Goal: Transaction & Acquisition: Purchase product/service

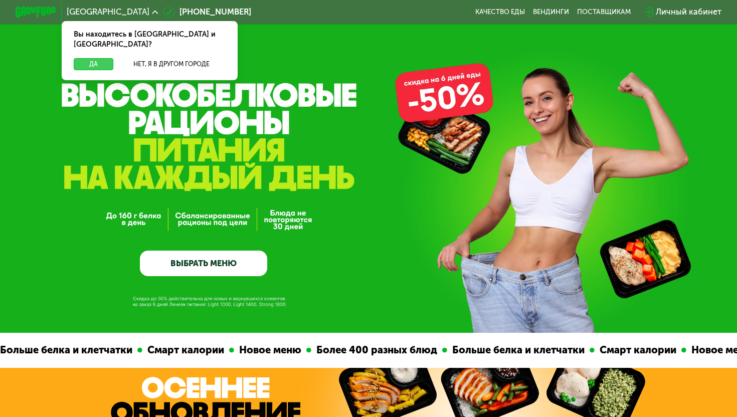
click at [94, 58] on button "Да" at bounding box center [94, 64] width 40 height 13
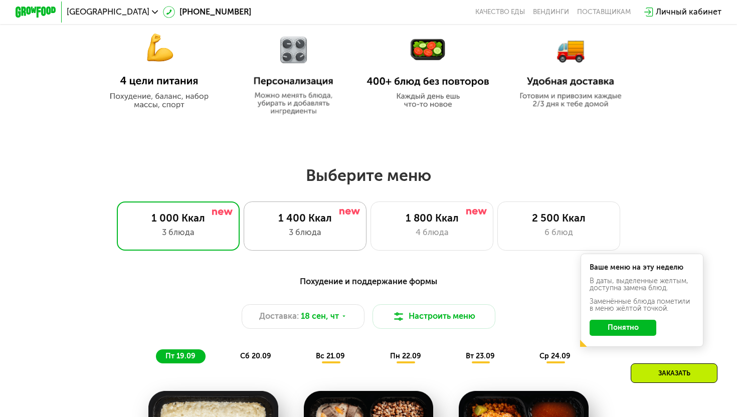
scroll to position [513, 0]
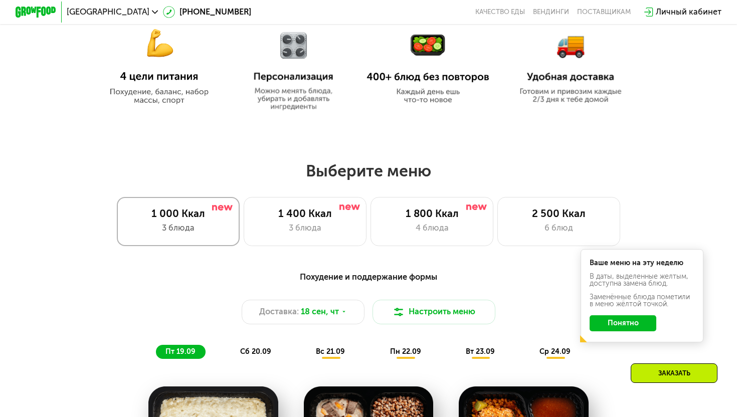
click at [212, 231] on div "3 блюда" at bounding box center [177, 228] width 101 height 13
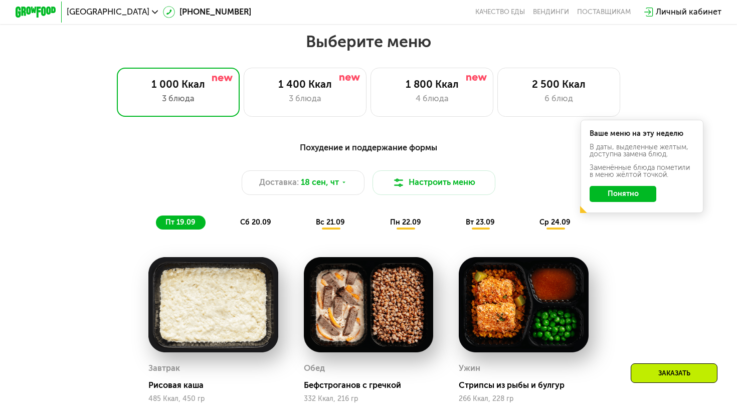
scroll to position [650, 0]
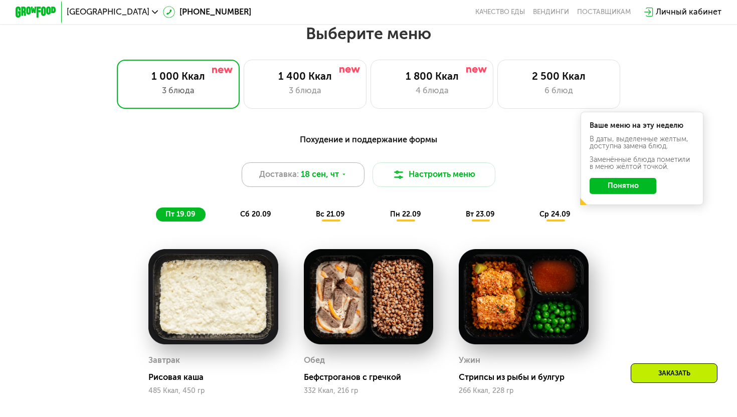
click at [353, 177] on div "Доставка: [DATE]" at bounding box center [303, 174] width 123 height 25
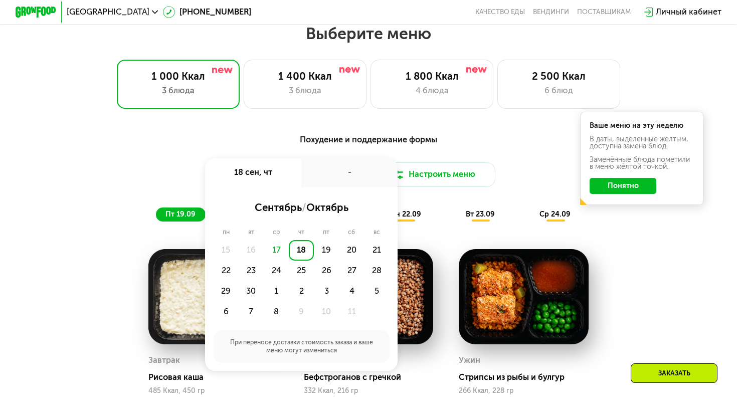
click at [301, 254] on div "18" at bounding box center [301, 250] width 25 height 21
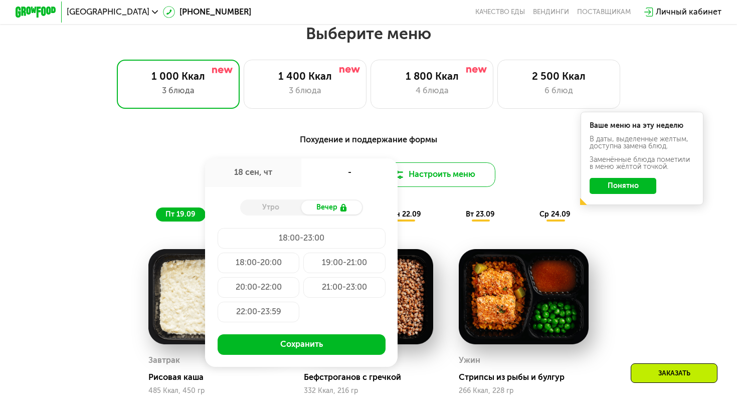
click at [431, 170] on button "Настроить меню" at bounding box center [434, 174] width 123 height 25
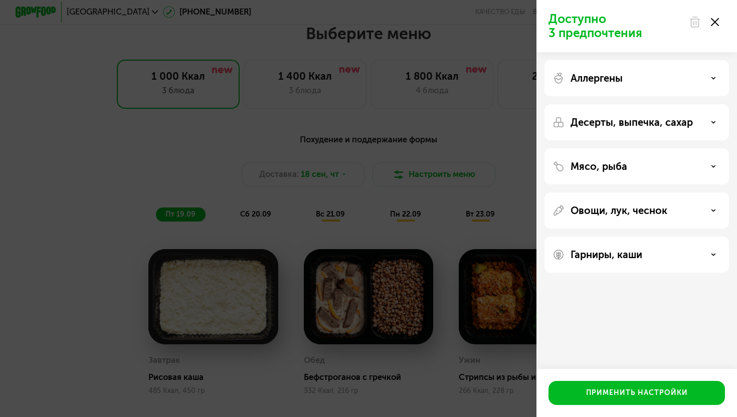
click at [711, 111] on div "Десерты, выпечка, сахар" at bounding box center [637, 122] width 185 height 36
click at [711, 119] on div "Десерты, выпечка, сахар" at bounding box center [637, 122] width 168 height 12
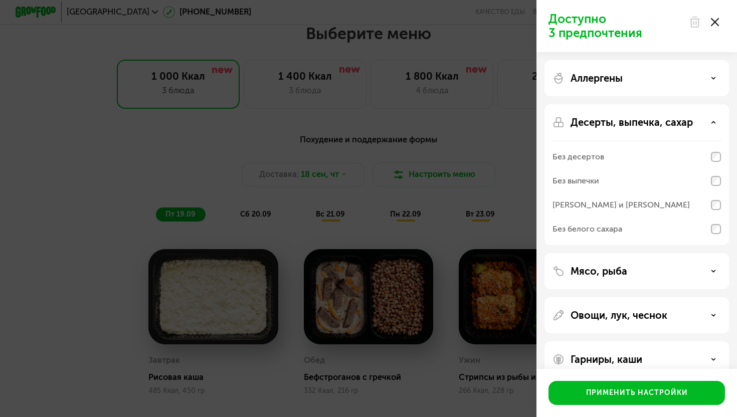
click at [679, 83] on div "Аллергены" at bounding box center [637, 78] width 168 height 12
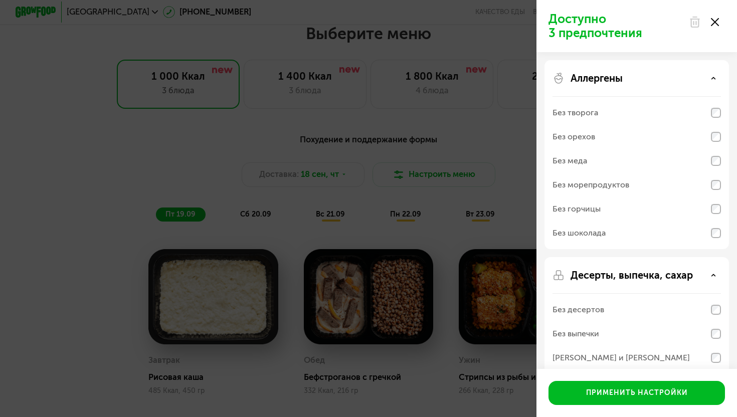
click at [679, 83] on div "Аллергены" at bounding box center [637, 78] width 168 height 12
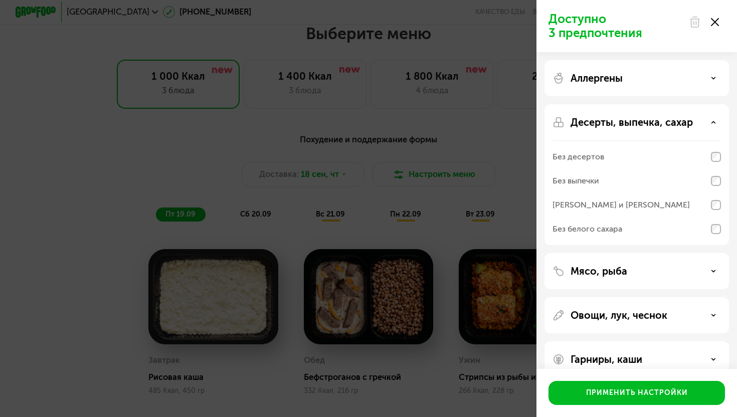
click at [694, 122] on div "Десерты, выпечка, сахар" at bounding box center [637, 122] width 168 height 12
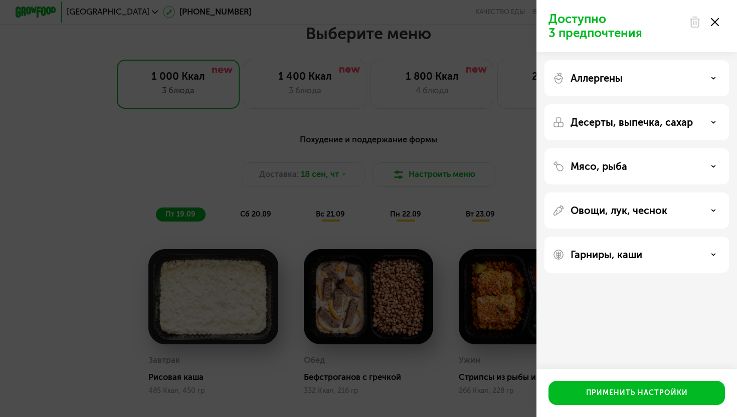
click at [485, 186] on div "Доступно 3 предпочтения Аллергены Десерты, выпечка, сахар Мясо, рыба Овощи, лук…" at bounding box center [368, 208] width 737 height 417
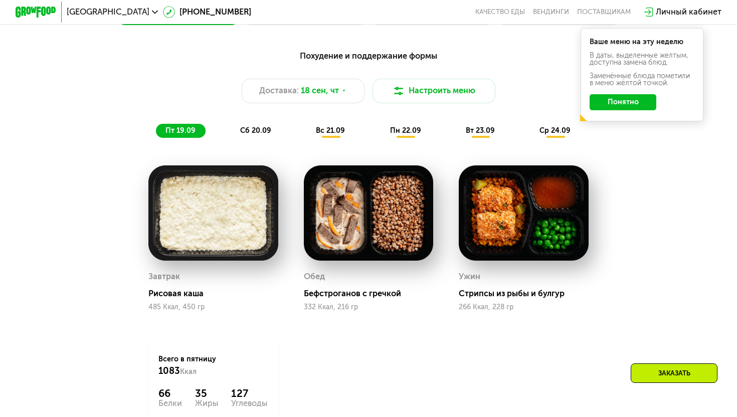
scroll to position [736, 0]
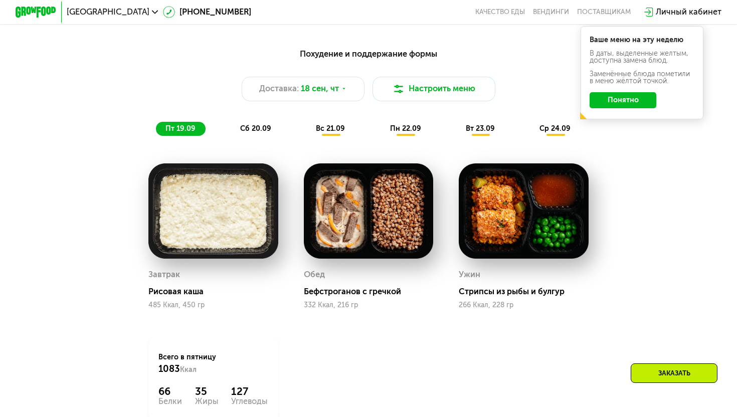
click at [344, 253] on img at bounding box center [369, 210] width 130 height 95
click at [354, 247] on img at bounding box center [369, 210] width 130 height 95
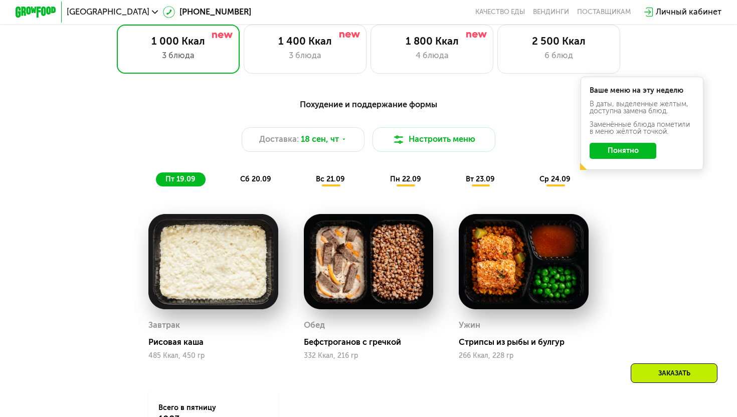
scroll to position [683, 0]
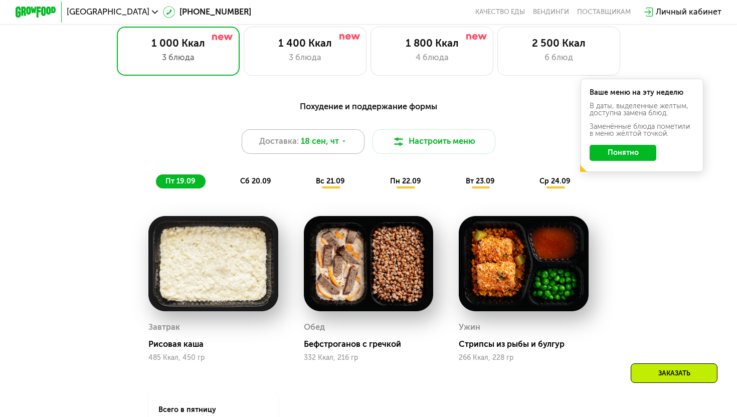
click at [345, 143] on icon at bounding box center [344, 141] width 6 height 6
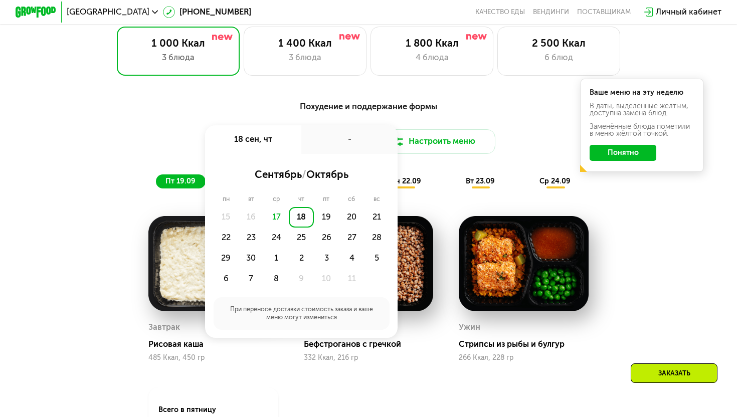
click at [453, 168] on div "Похудение и поддержание формы Доставка: [DATE] сен, чт - сентябрь / октябрь пн …" at bounding box center [369, 144] width 606 height 89
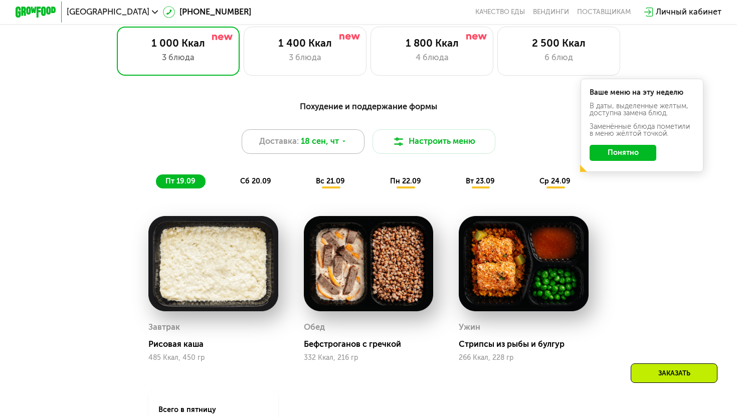
click at [331, 142] on span "18 сен, чт" at bounding box center [320, 141] width 38 height 13
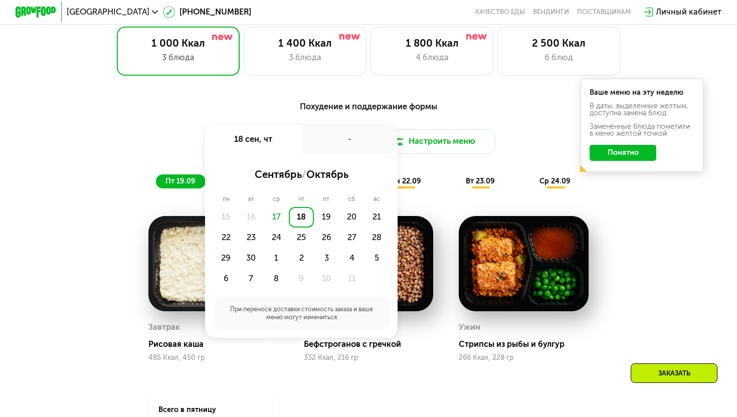
click at [277, 218] on div "17" at bounding box center [276, 217] width 25 height 21
click at [476, 161] on div "Похудение и поддержание формы Доставка: [DATE] сен, чт - сентябрь / октябрь пн …" at bounding box center [369, 144] width 606 height 89
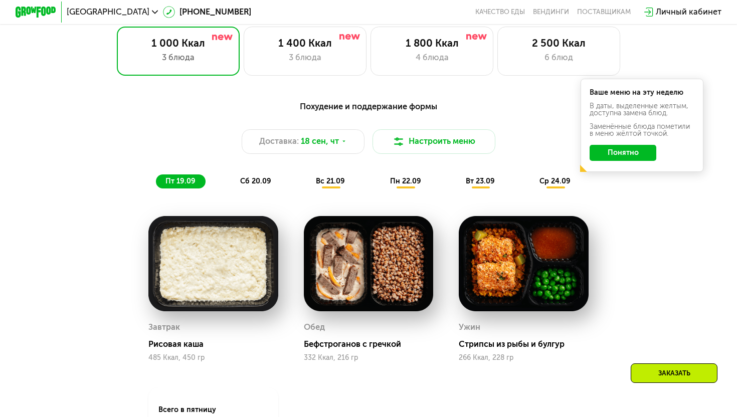
click at [659, 371] on div "Заказать" at bounding box center [674, 374] width 87 height 20
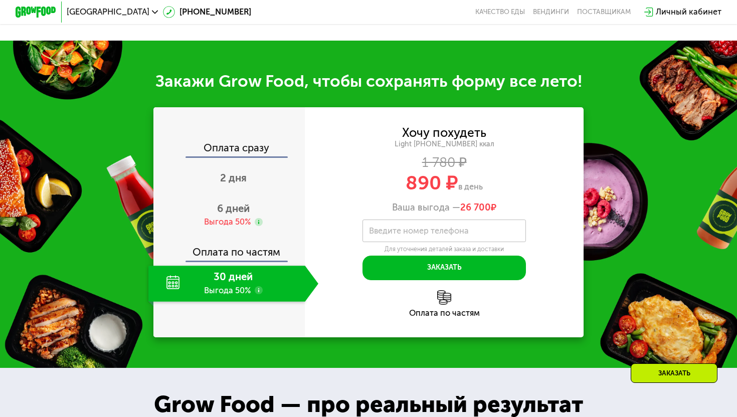
scroll to position [1227, 0]
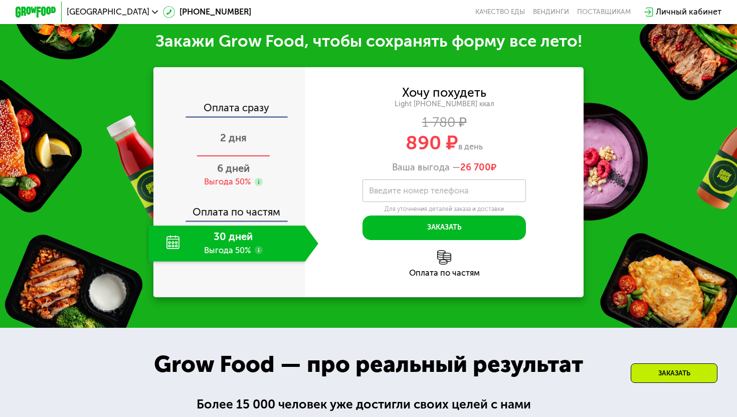
click at [233, 145] on div "2 дня" at bounding box center [233, 139] width 170 height 36
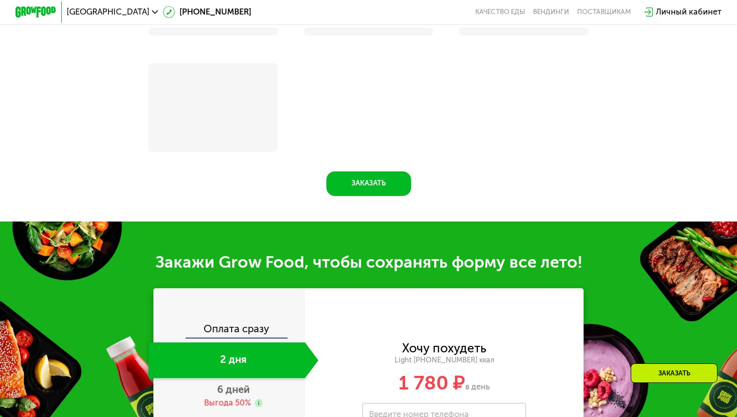
scroll to position [1148, 0]
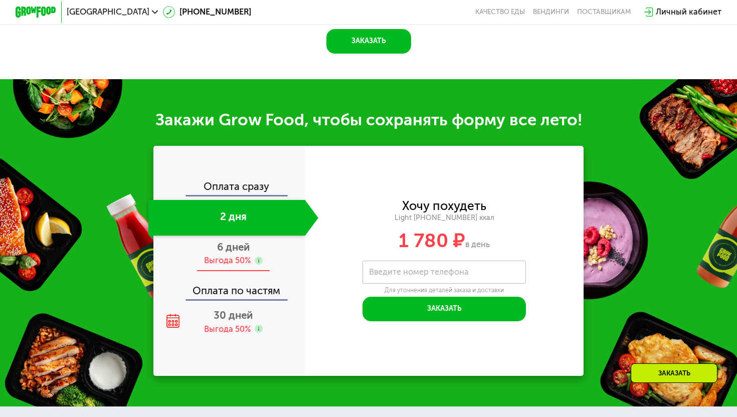
click at [233, 249] on span "6 дней" at bounding box center [233, 247] width 33 height 12
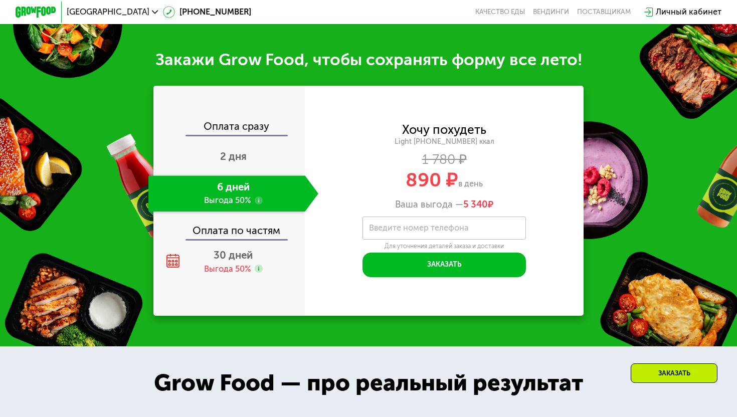
scroll to position [1209, 0]
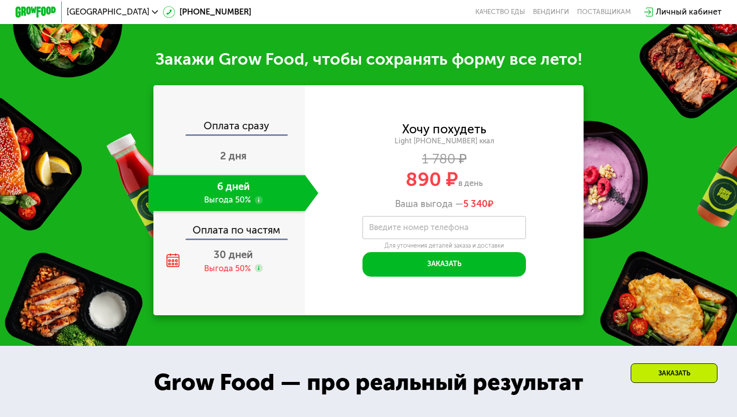
click at [247, 237] on div "Оплата по частям" at bounding box center [229, 227] width 150 height 24
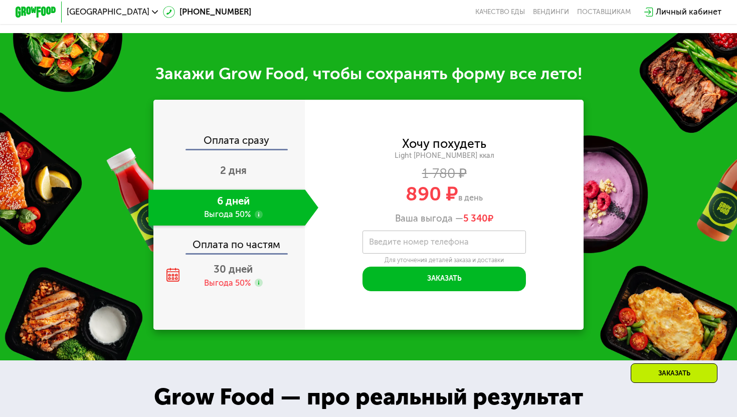
scroll to position [1185, 0]
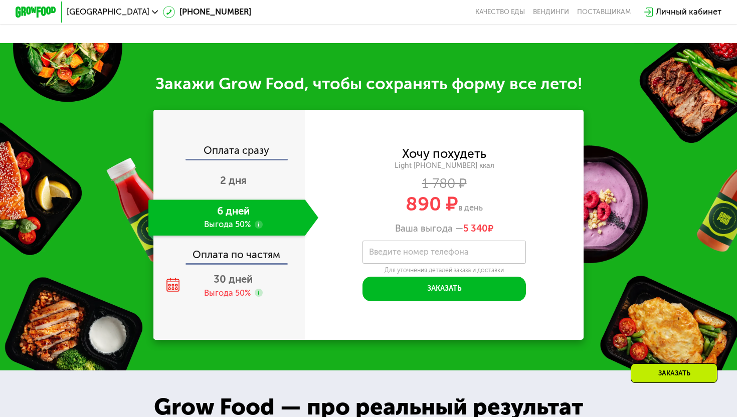
click at [242, 223] on div "6 дней Выгода 50%" at bounding box center [226, 218] width 156 height 36
click at [233, 282] on span "30 дней" at bounding box center [233, 279] width 39 height 12
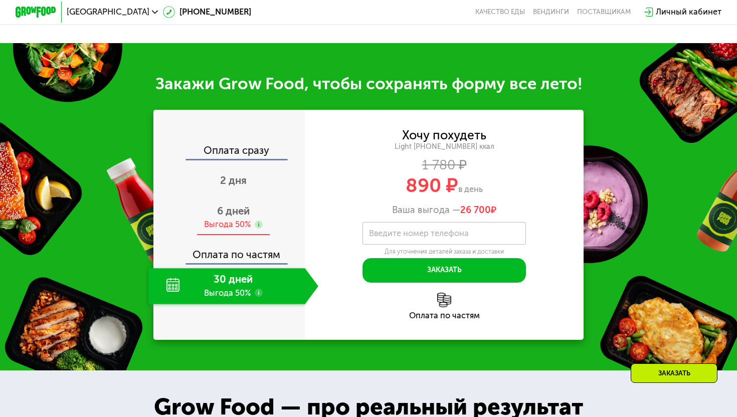
click at [230, 221] on div "Выгода 50%" at bounding box center [227, 225] width 47 height 12
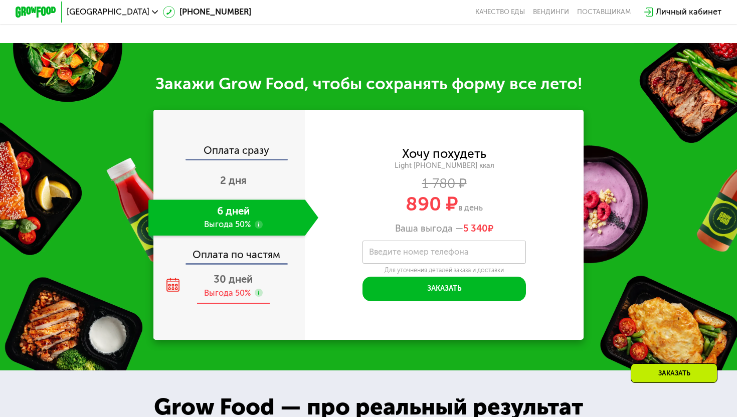
click at [234, 278] on span "30 дней" at bounding box center [233, 279] width 39 height 12
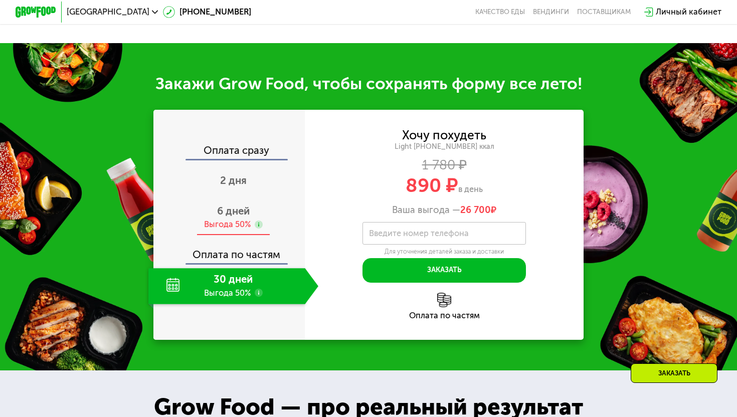
click at [228, 219] on div "Выгода 50%" at bounding box center [227, 225] width 47 height 12
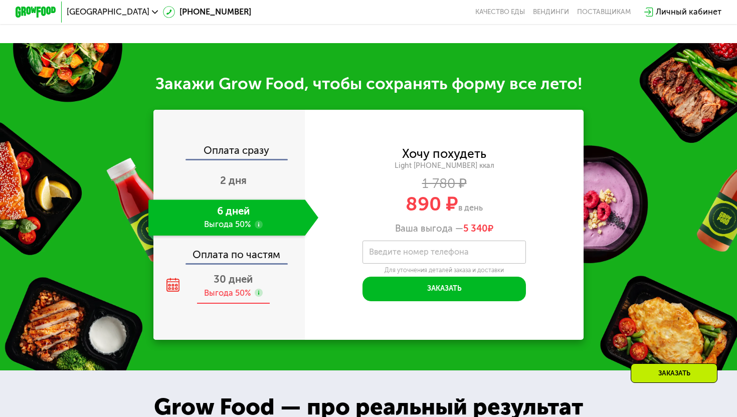
click at [228, 268] on div "30 дней Выгода 50%" at bounding box center [233, 286] width 170 height 36
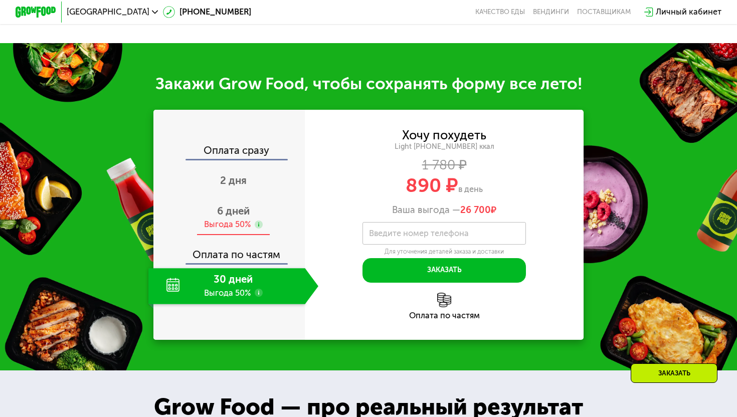
click at [236, 218] on div "6 дней Выгода 50%" at bounding box center [233, 218] width 170 height 36
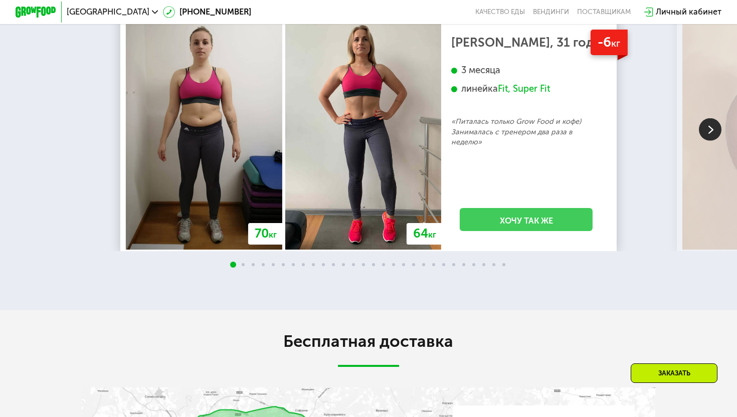
scroll to position [1985, 0]
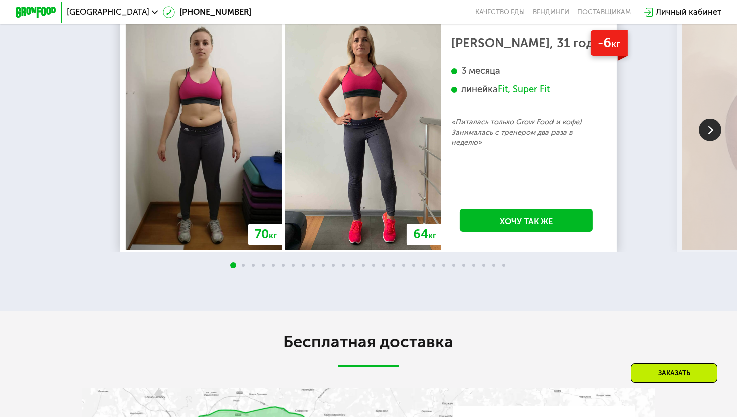
click at [708, 136] on img at bounding box center [710, 130] width 23 height 23
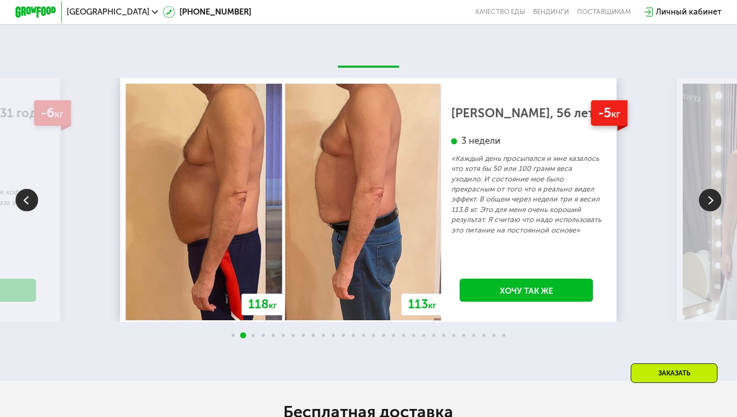
scroll to position [1912, 0]
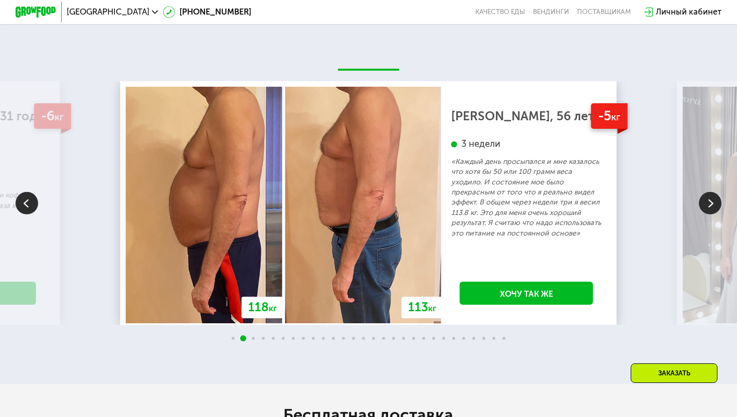
click at [713, 201] on img at bounding box center [710, 203] width 23 height 23
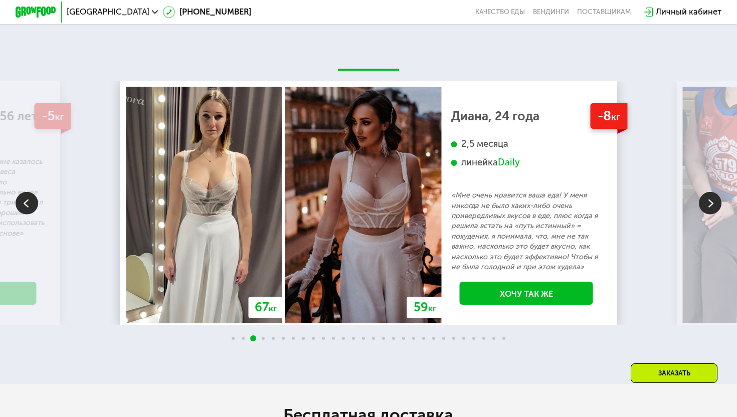
click at [714, 204] on img at bounding box center [710, 203] width 23 height 23
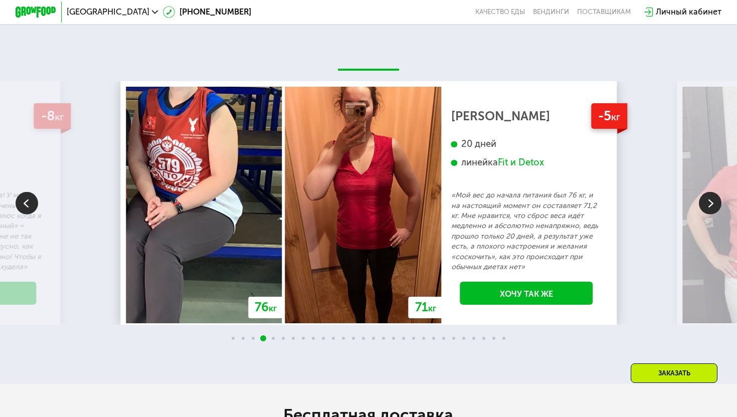
click at [714, 203] on img at bounding box center [710, 203] width 23 height 23
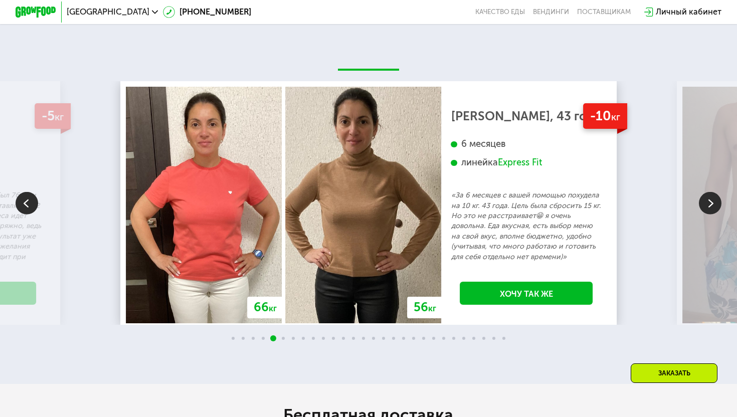
click at [715, 205] on img at bounding box center [710, 203] width 23 height 23
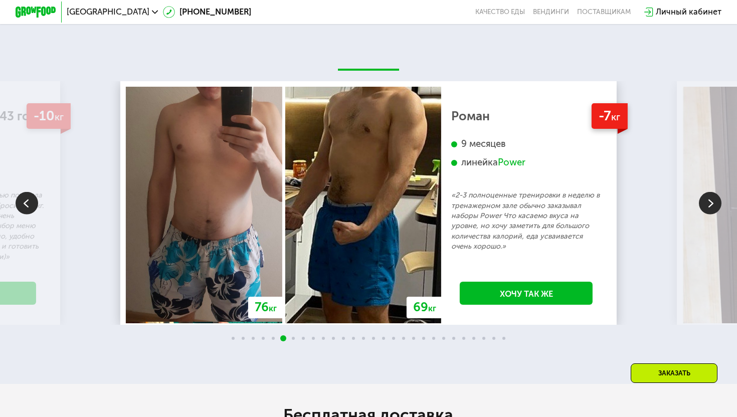
click at [715, 204] on img at bounding box center [710, 203] width 23 height 23
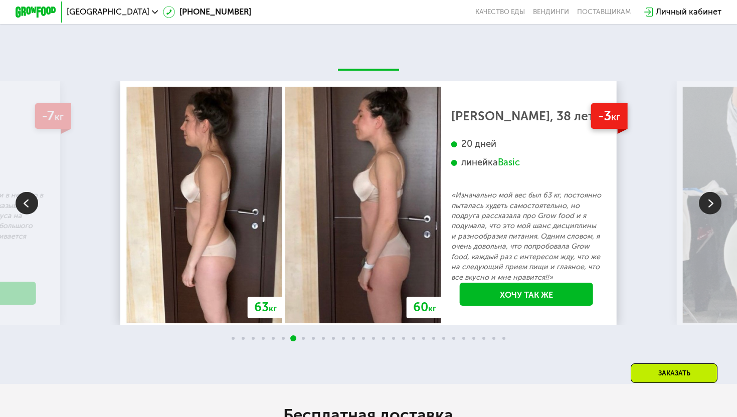
click at [715, 205] on img at bounding box center [710, 203] width 23 height 23
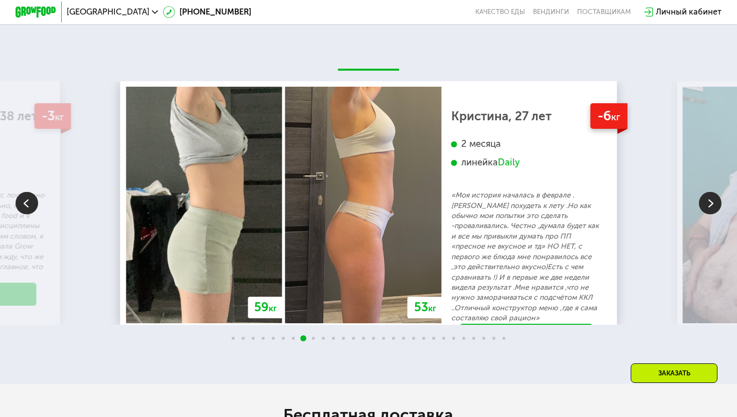
click at [715, 204] on img at bounding box center [710, 203] width 23 height 23
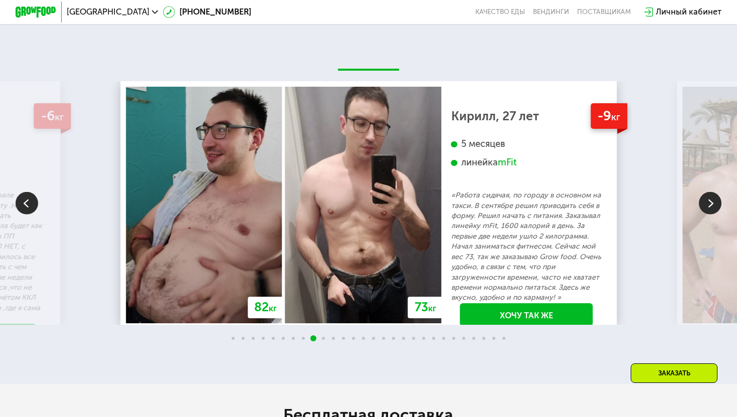
click at [715, 204] on img at bounding box center [710, 203] width 23 height 23
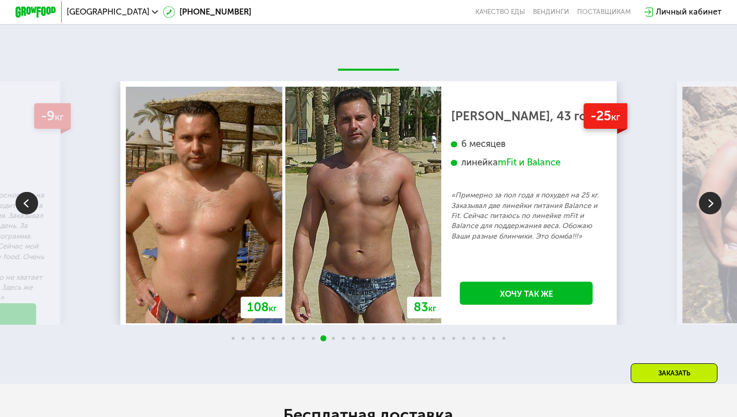
click at [715, 205] on img at bounding box center [710, 203] width 23 height 23
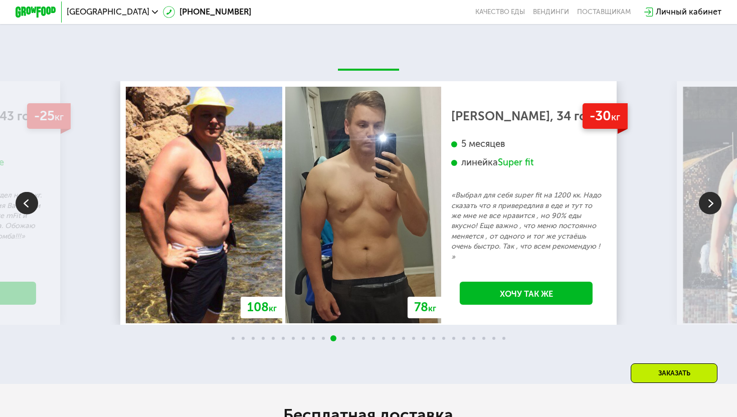
click at [34, 201] on img at bounding box center [27, 203] width 23 height 23
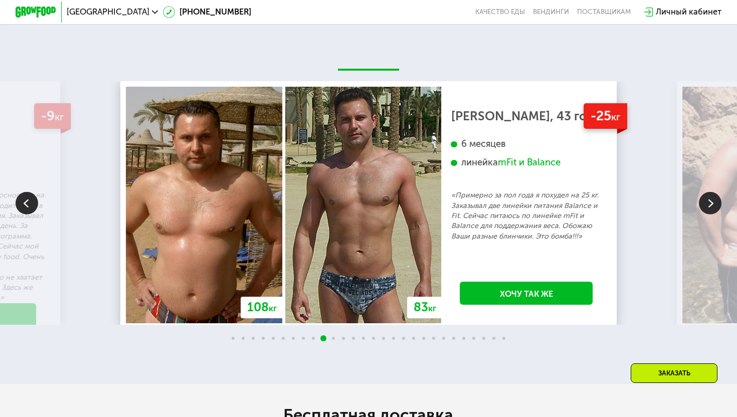
click at [709, 201] on img at bounding box center [710, 203] width 23 height 23
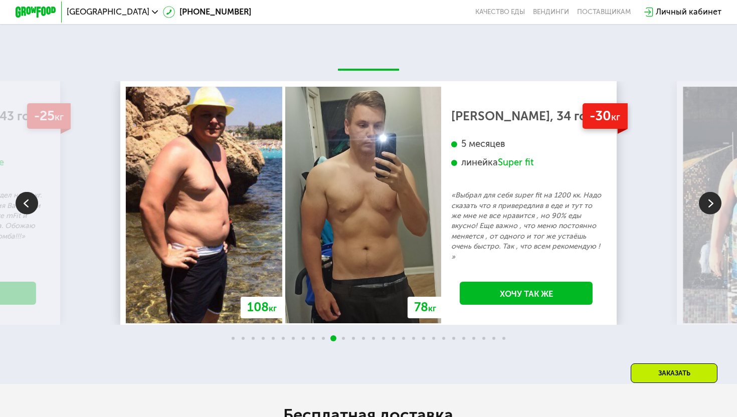
click at [26, 210] on img at bounding box center [27, 203] width 23 height 23
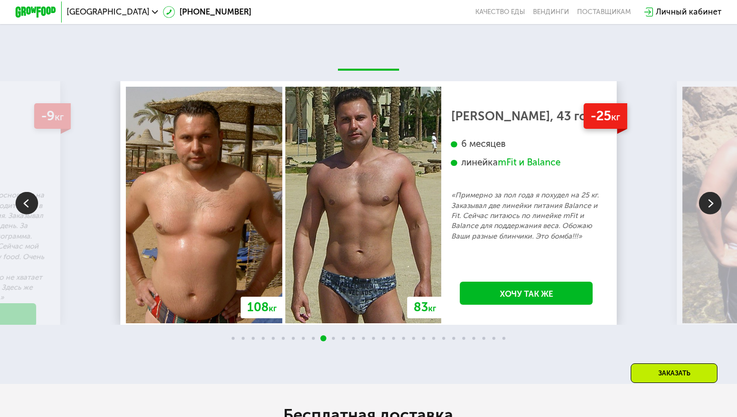
click at [713, 212] on img at bounding box center [710, 203] width 23 height 23
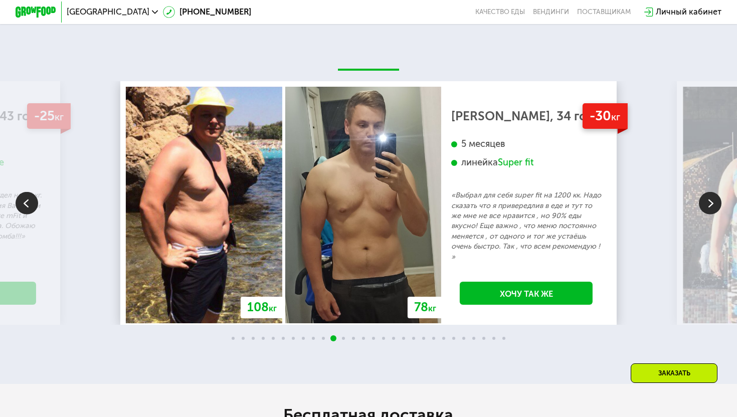
click at [712, 209] on img at bounding box center [710, 203] width 23 height 23
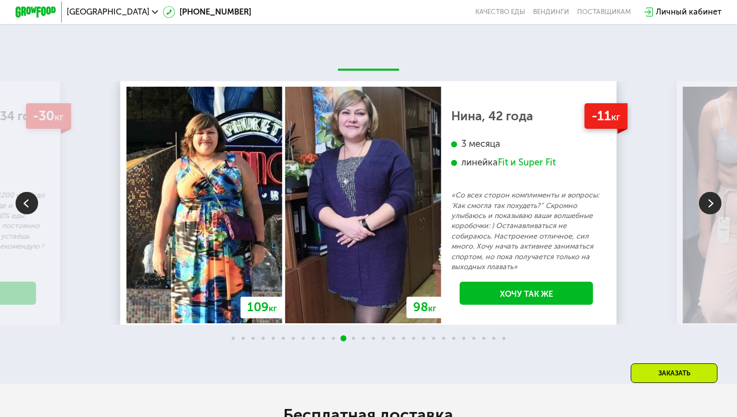
click at [712, 209] on img at bounding box center [710, 203] width 23 height 23
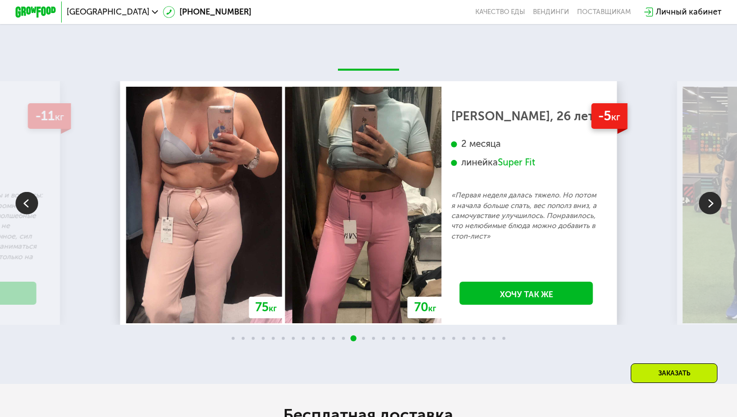
click at [712, 209] on img at bounding box center [710, 203] width 23 height 23
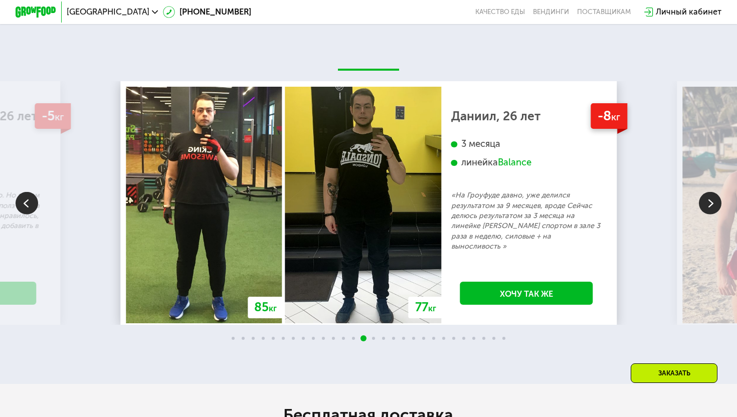
click at [712, 209] on img at bounding box center [710, 203] width 23 height 23
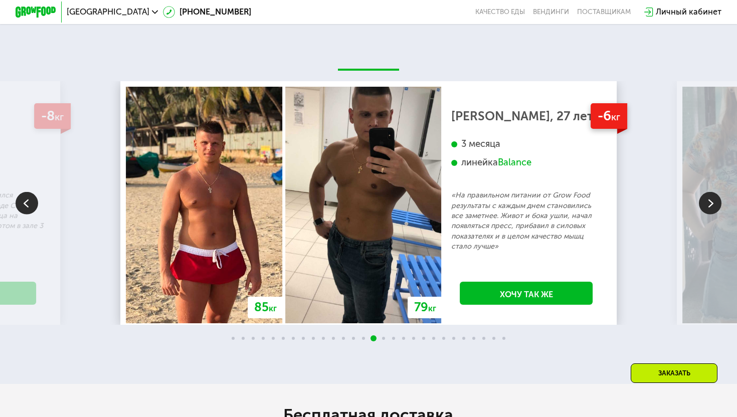
click at [712, 209] on img at bounding box center [710, 203] width 23 height 23
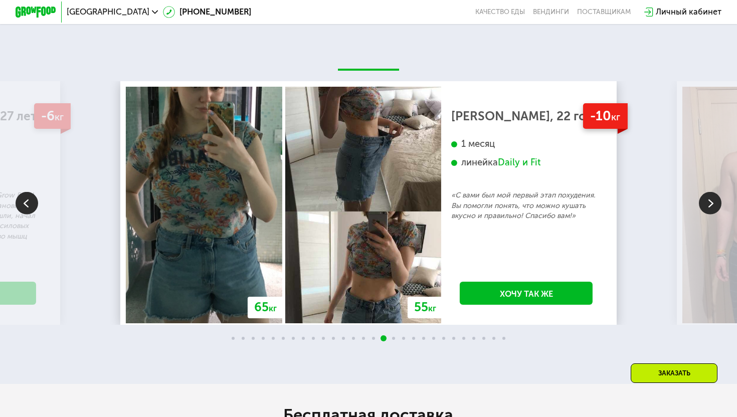
click at [712, 209] on img at bounding box center [710, 203] width 23 height 23
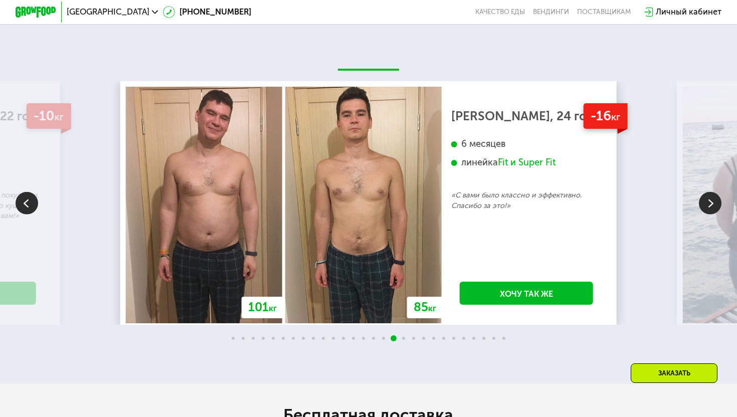
click at [712, 209] on img at bounding box center [710, 203] width 23 height 23
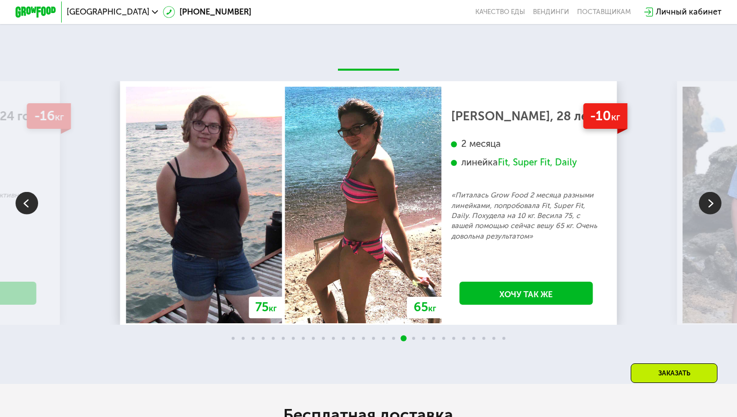
click at [712, 209] on img at bounding box center [710, 203] width 23 height 23
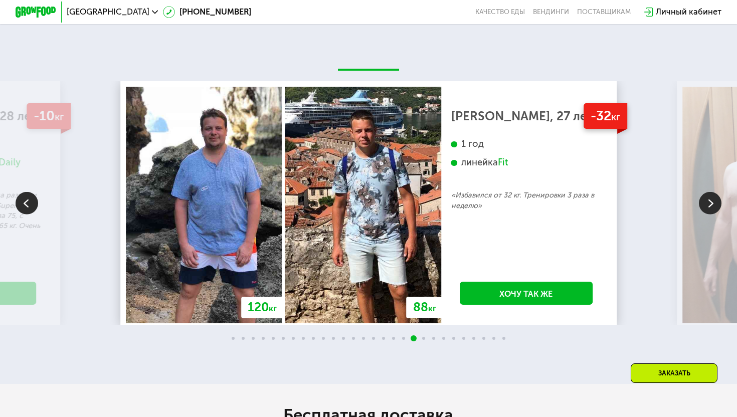
click at [711, 207] on img at bounding box center [710, 203] width 23 height 23
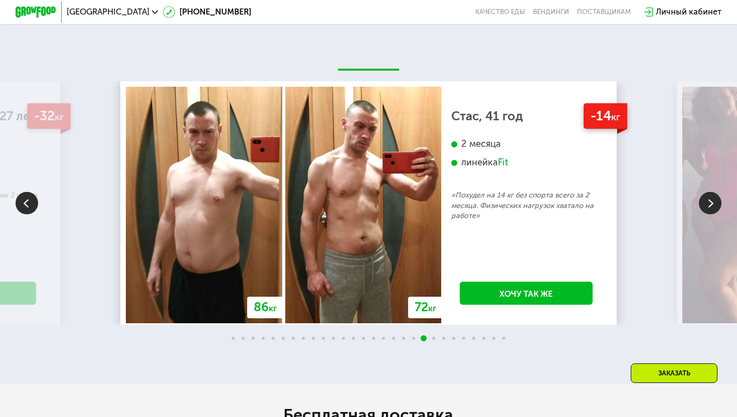
click at [711, 207] on img at bounding box center [710, 203] width 23 height 23
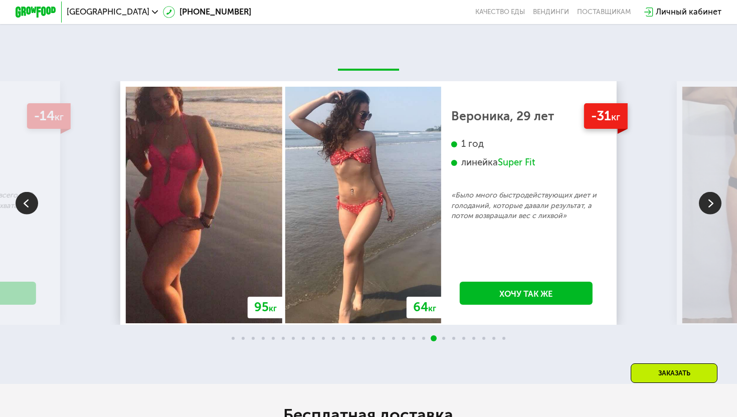
click at [711, 207] on img at bounding box center [710, 203] width 23 height 23
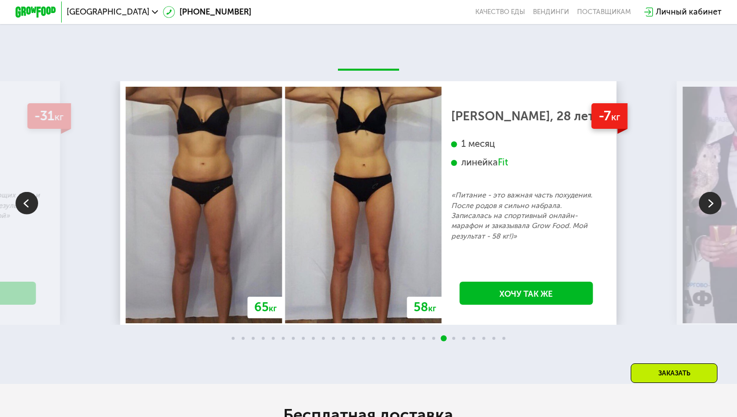
click at [35, 204] on img at bounding box center [27, 203] width 23 height 23
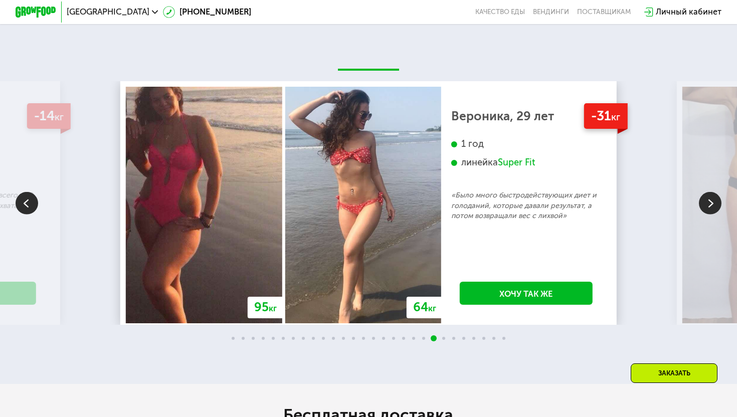
click at [705, 200] on img at bounding box center [710, 203] width 23 height 23
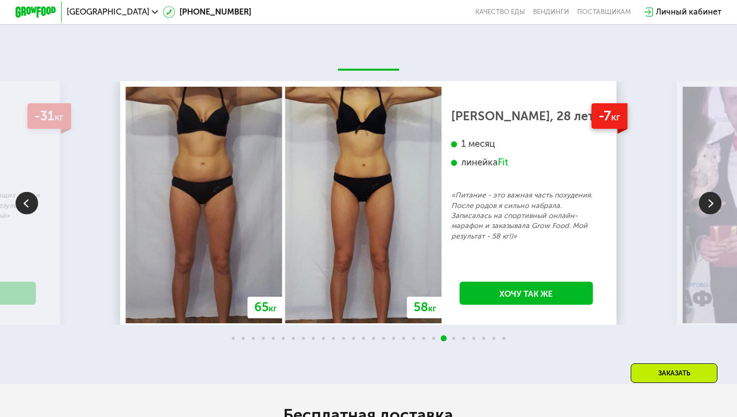
click at [705, 200] on img at bounding box center [710, 203] width 23 height 23
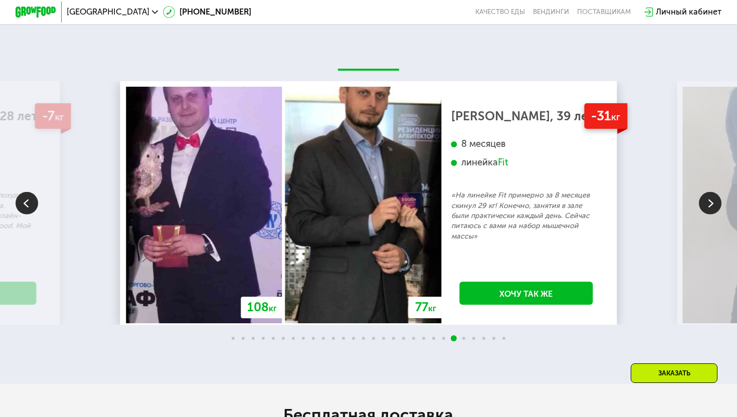
click at [705, 200] on img at bounding box center [710, 203] width 23 height 23
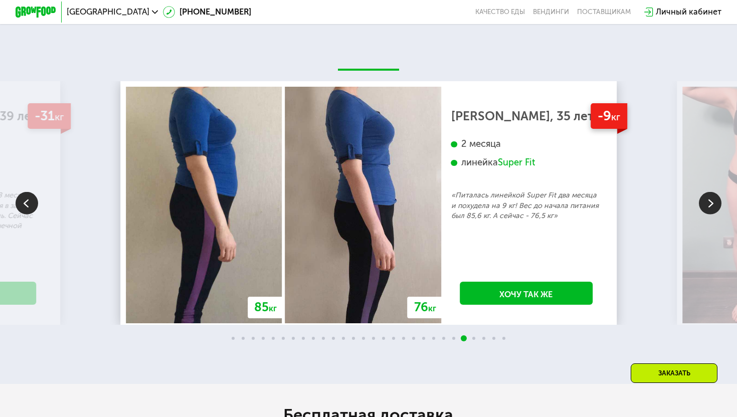
click at [705, 200] on img at bounding box center [710, 203] width 23 height 23
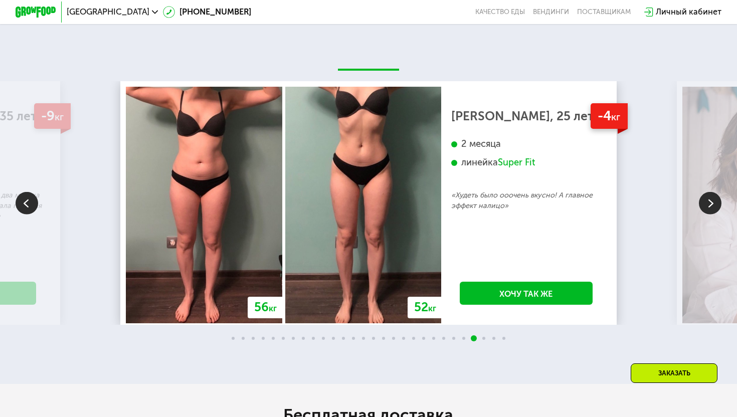
click at [705, 200] on img at bounding box center [710, 203] width 23 height 23
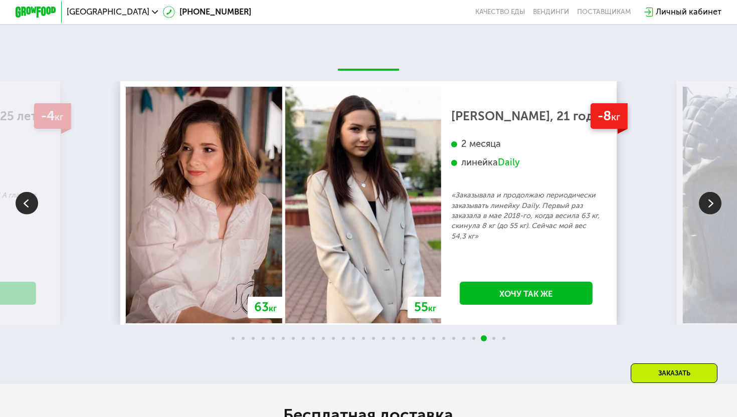
click at [705, 200] on img at bounding box center [710, 203] width 23 height 23
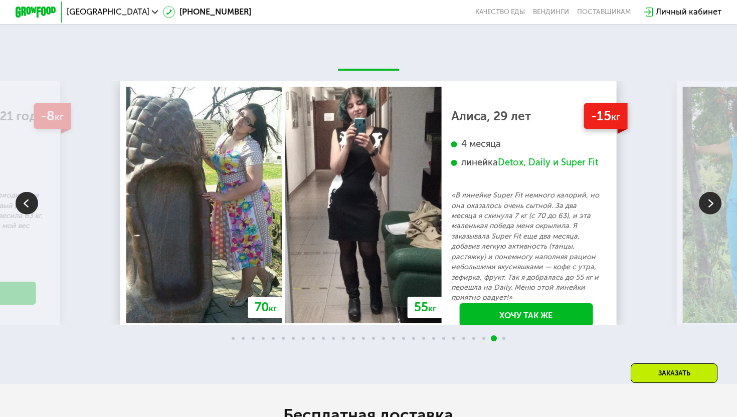
click at [705, 200] on img at bounding box center [710, 203] width 23 height 23
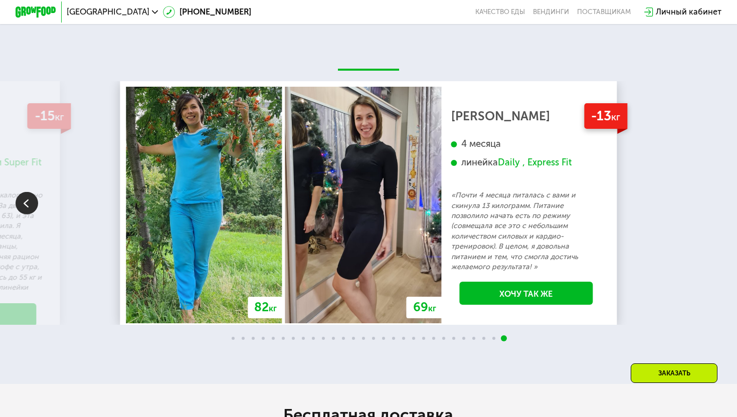
click at [705, 200] on div "70 кг 64 кг -6 кг [PERSON_NAME], 31 год 3 месяца линейка Fit, Super Fit «Питала…" at bounding box center [368, 203] width 737 height 244
drag, startPoint x: 689, startPoint y: 200, endPoint x: 643, endPoint y: 199, distance: 45.7
click at [643, 199] on div "70 кг 64 кг -6 кг [PERSON_NAME], 31 год 3 месяца линейка Fit, Super Fit «Питала…" at bounding box center [368, 203] width 737 height 244
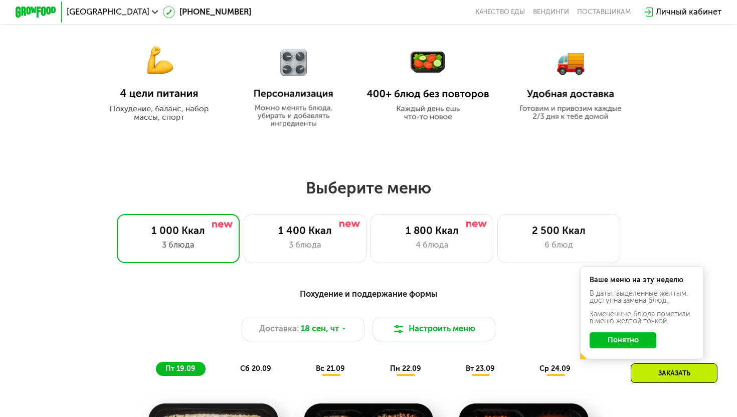
scroll to position [581, 0]
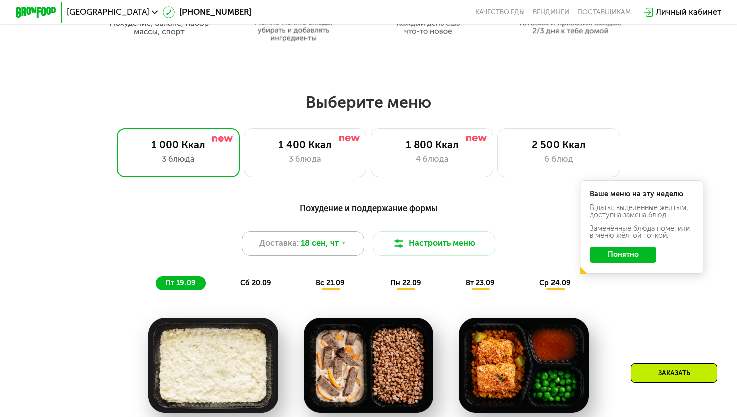
click at [322, 248] on span "18 сен, чт" at bounding box center [320, 243] width 38 height 13
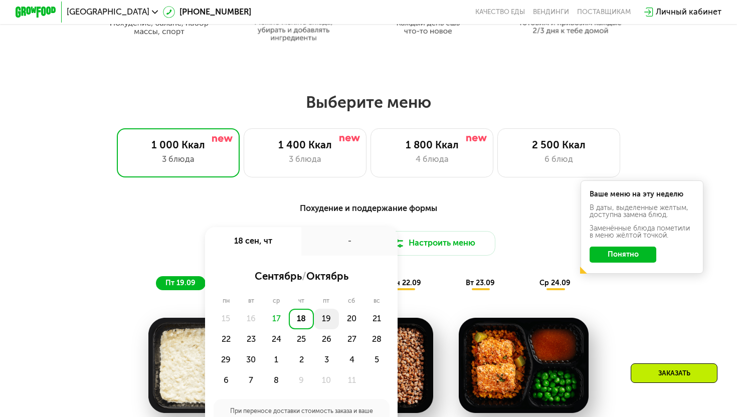
click at [322, 324] on div "19" at bounding box center [326, 319] width 25 height 21
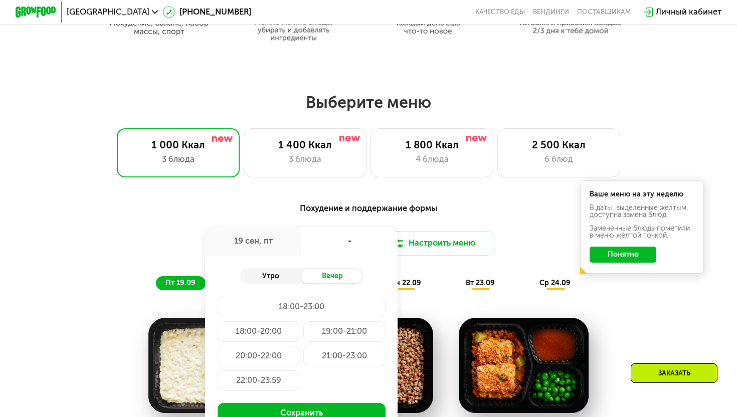
click at [275, 276] on div "Утро" at bounding box center [271, 276] width 62 height 15
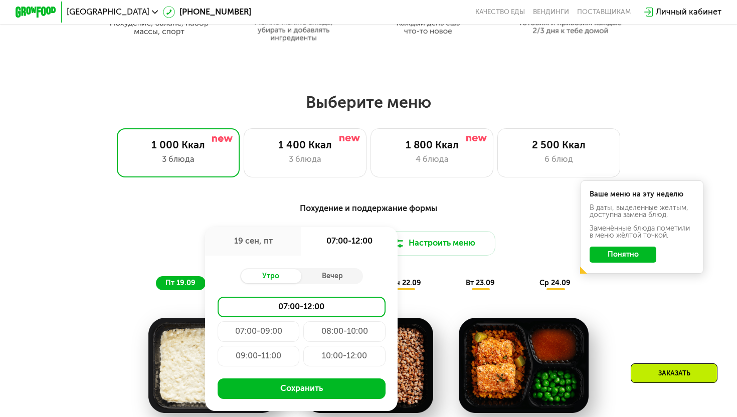
click at [256, 245] on div "19 сен, пт" at bounding box center [253, 241] width 96 height 29
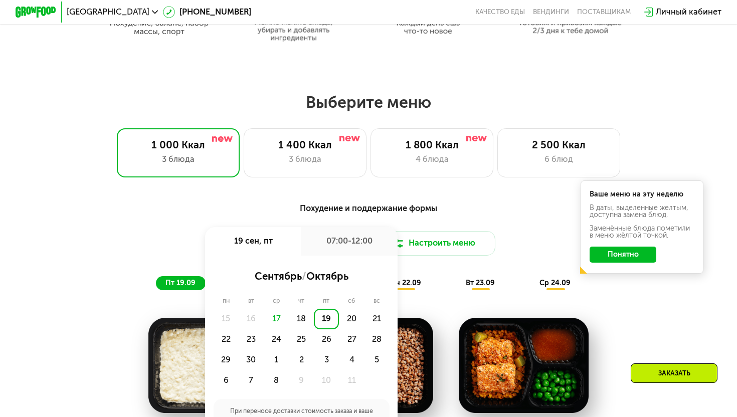
click at [305, 210] on div "Похудение и поддержание формы" at bounding box center [369, 208] width 606 height 13
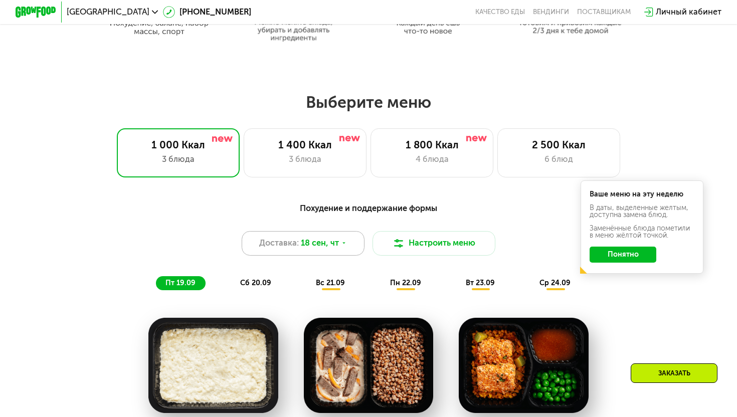
click at [324, 240] on span "18 сен, чт" at bounding box center [320, 243] width 38 height 13
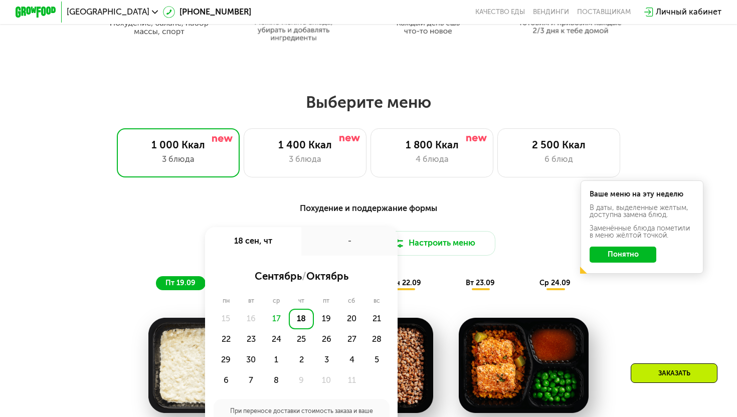
click at [297, 318] on div "18" at bounding box center [301, 319] width 25 height 21
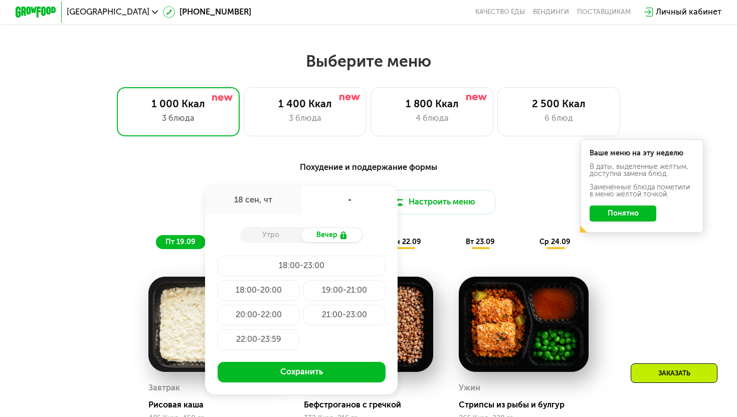
scroll to position [624, 0]
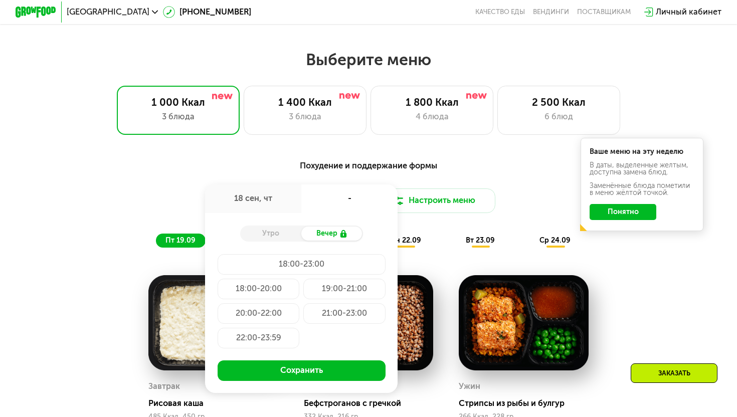
click at [341, 293] on div "19:00-21:00" at bounding box center [344, 289] width 82 height 21
click at [448, 254] on div "Похудение и поддержание формы Доставка: [DATE] сен, чт 19:00-21:00 Утро Вечер 1…" at bounding box center [368, 365] width 631 height 425
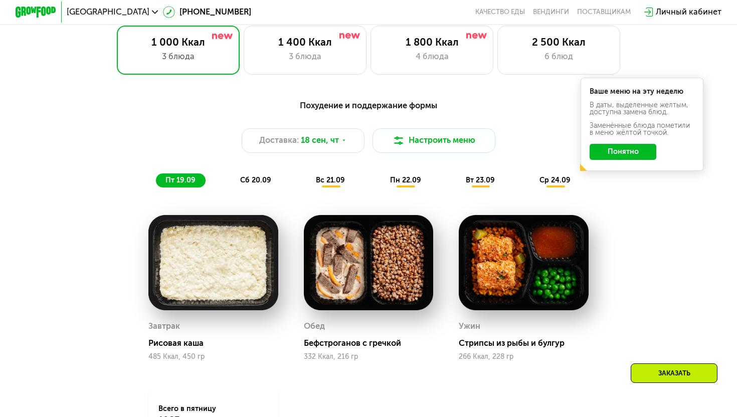
scroll to position [684, 0]
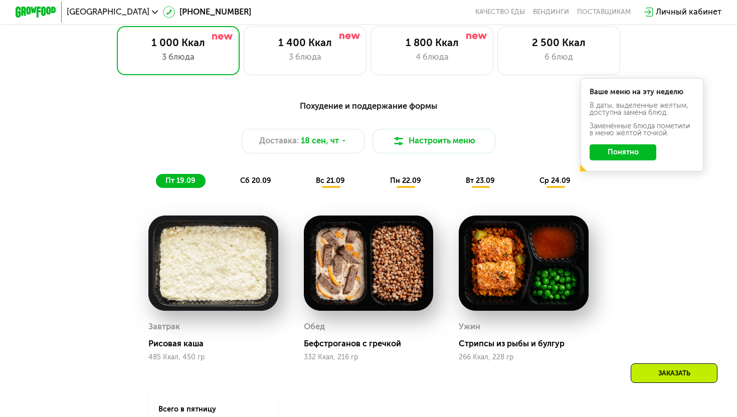
click at [381, 106] on div "Похудение и поддержание формы" at bounding box center [369, 106] width 606 height 13
click at [207, 39] on div "1 000 Ккал" at bounding box center [177, 43] width 101 height 13
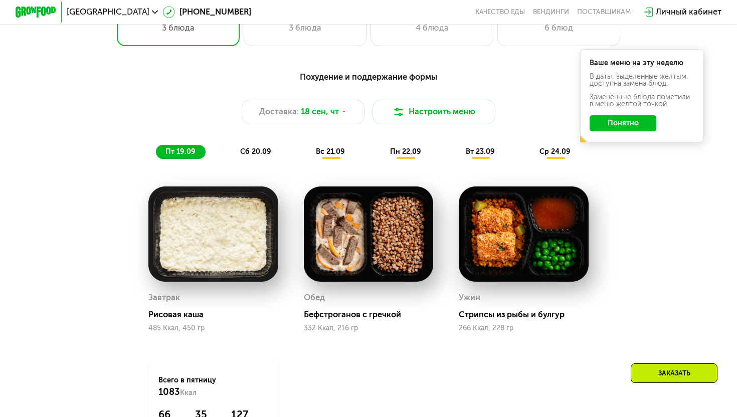
scroll to position [717, 0]
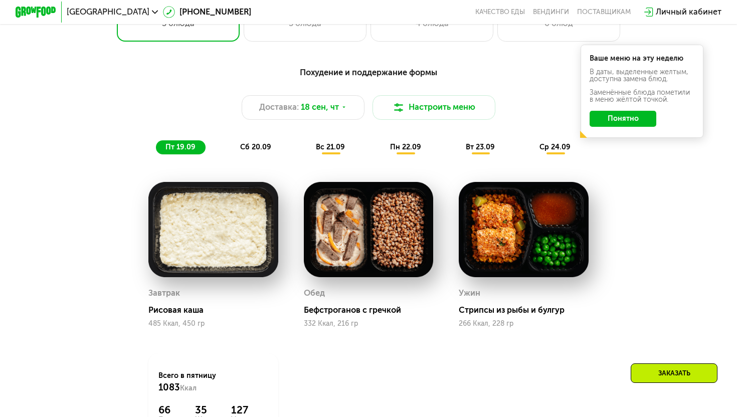
click at [274, 229] on img at bounding box center [213, 229] width 130 height 95
click at [252, 149] on span "сб 20.09" at bounding box center [255, 147] width 31 height 9
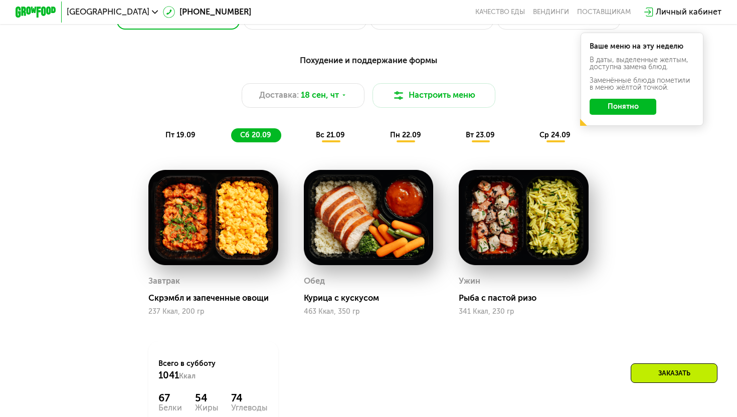
scroll to position [732, 0]
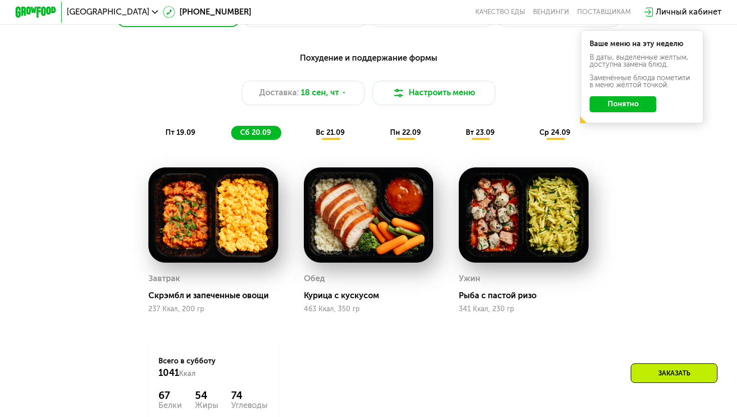
click at [325, 137] on div "вс 21.09" at bounding box center [331, 133] width 49 height 15
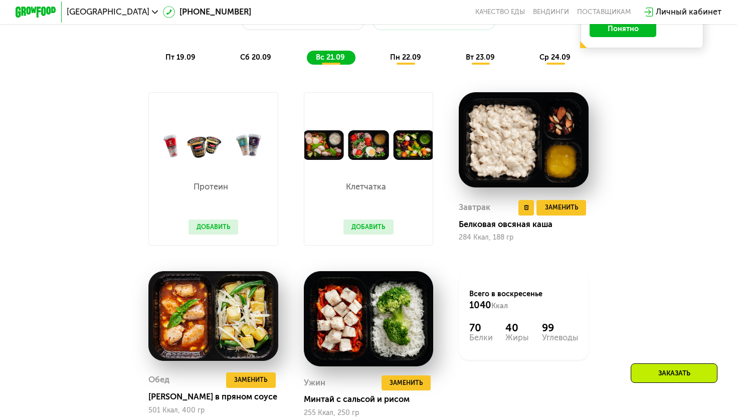
scroll to position [807, 0]
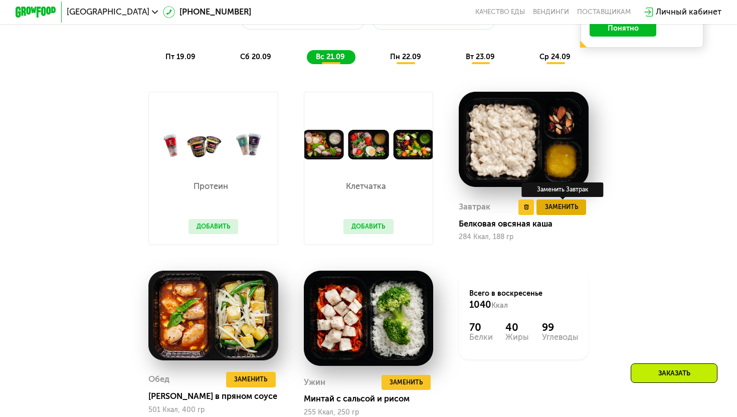
click at [565, 211] on span "Заменить" at bounding box center [561, 207] width 33 height 10
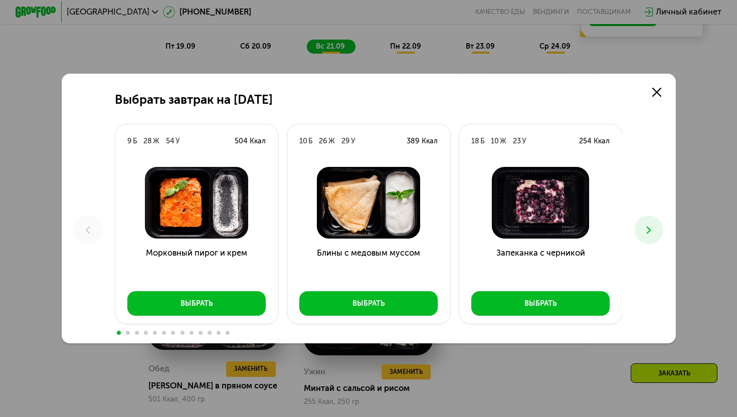
scroll to position [811, 0]
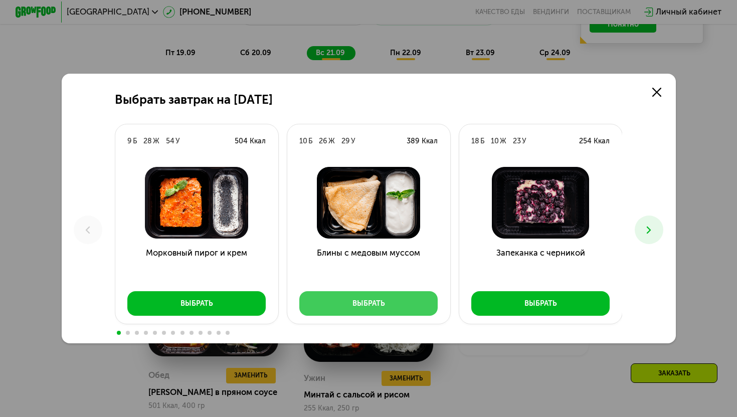
click at [394, 305] on button "Выбрать" at bounding box center [368, 303] width 138 height 25
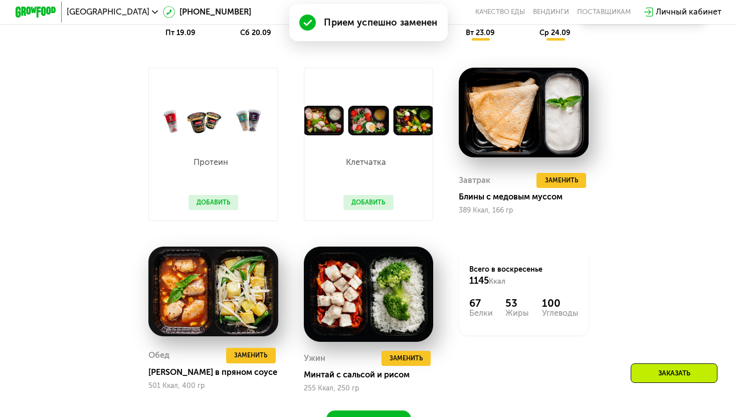
scroll to position [861, 0]
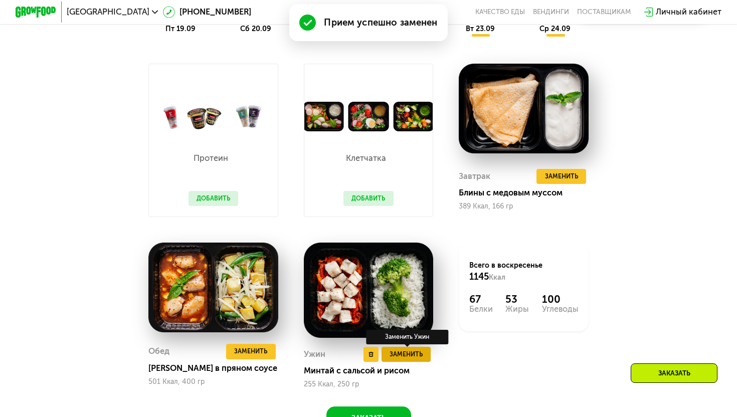
click at [408, 353] on span "Заменить" at bounding box center [406, 355] width 33 height 10
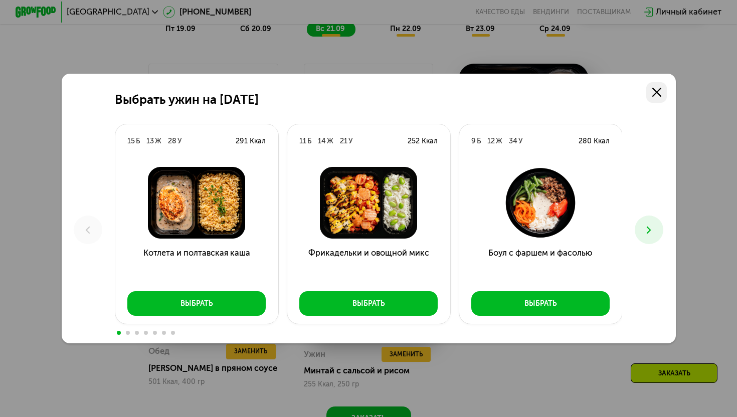
click at [665, 92] on link at bounding box center [656, 92] width 21 height 21
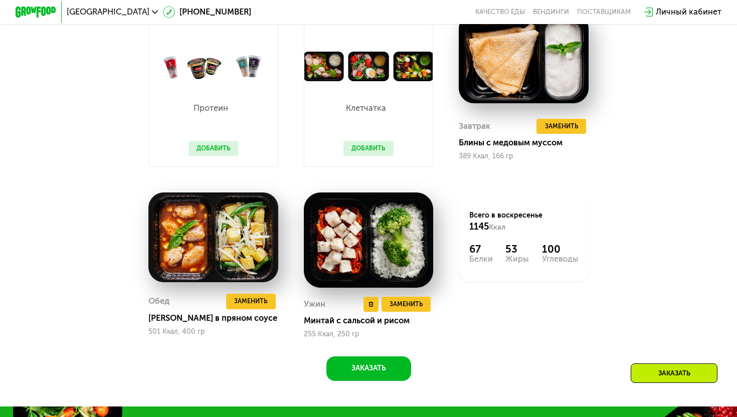
scroll to position [917, 0]
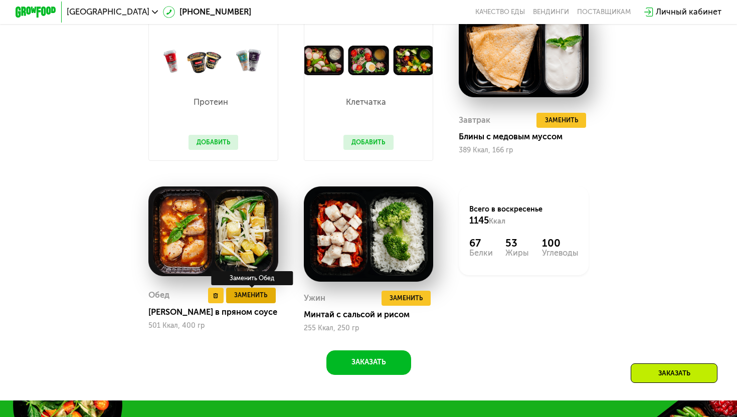
click at [266, 295] on span "Заменить" at bounding box center [250, 295] width 33 height 10
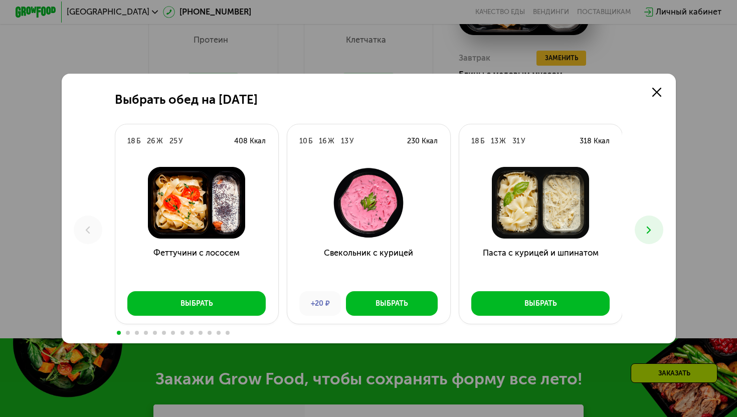
scroll to position [990, 0]
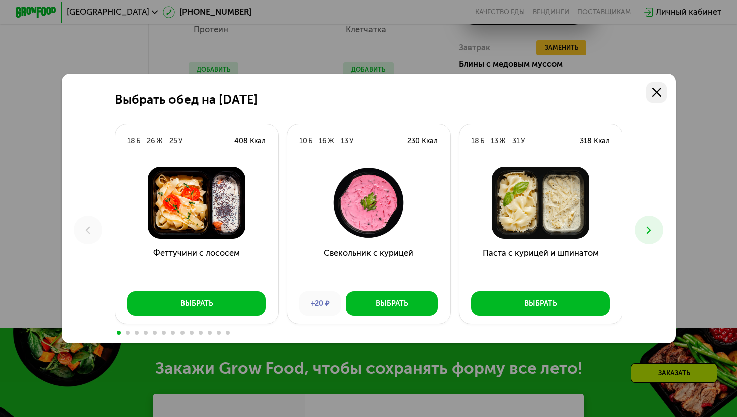
click at [659, 94] on use at bounding box center [656, 92] width 9 height 9
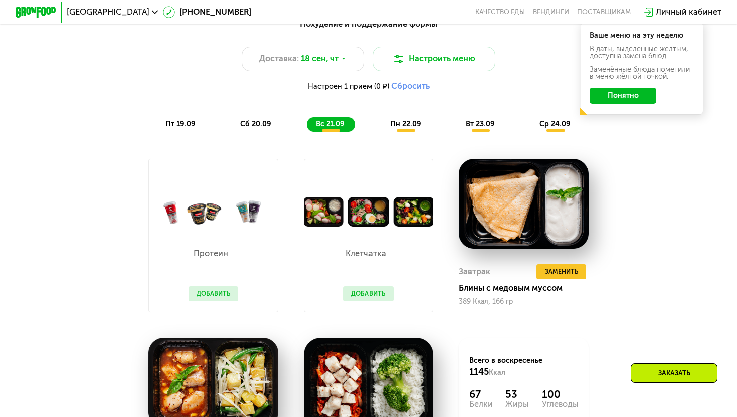
scroll to position [766, 0]
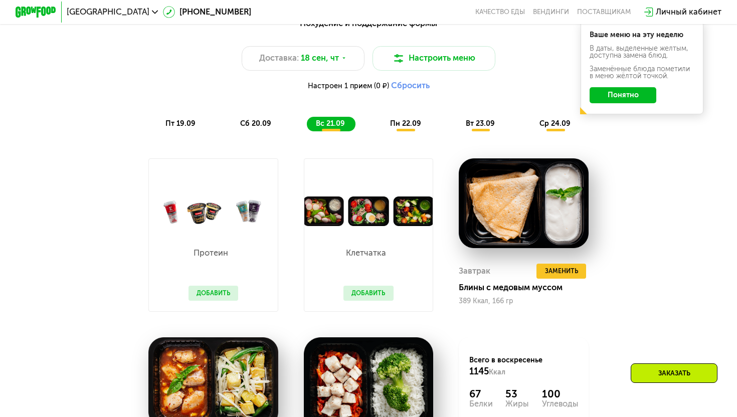
click at [401, 125] on span "пн 22.09" at bounding box center [405, 123] width 31 height 9
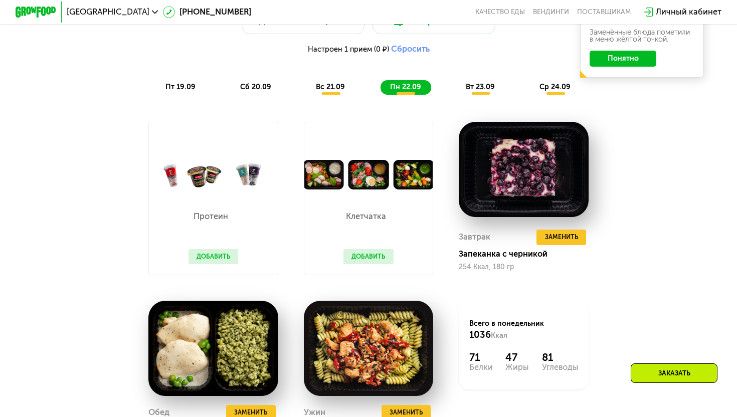
scroll to position [814, 0]
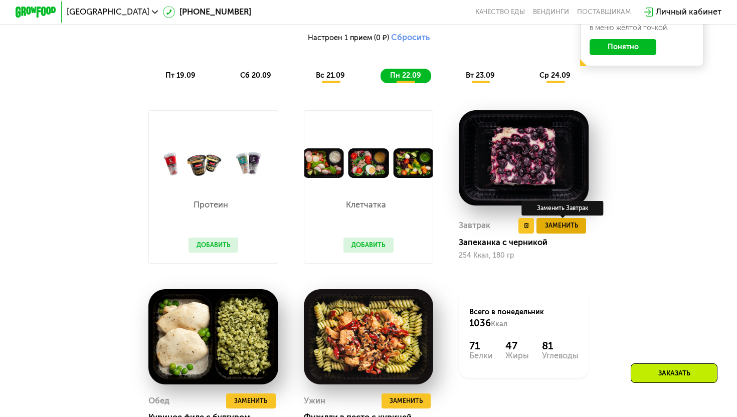
click at [563, 225] on span "Заменить" at bounding box center [561, 226] width 33 height 10
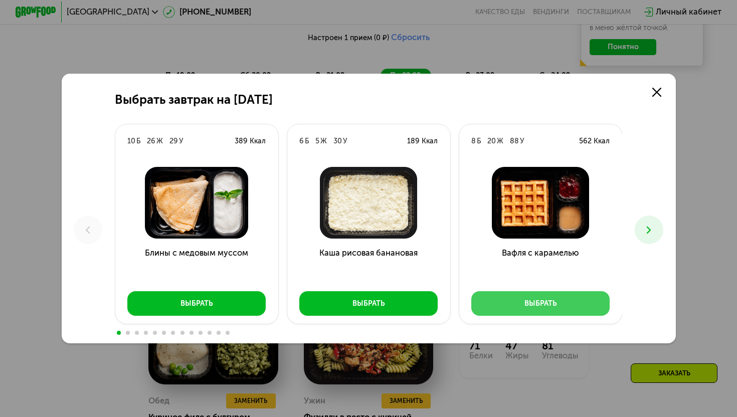
click at [523, 313] on button "Выбрать" at bounding box center [540, 303] width 138 height 25
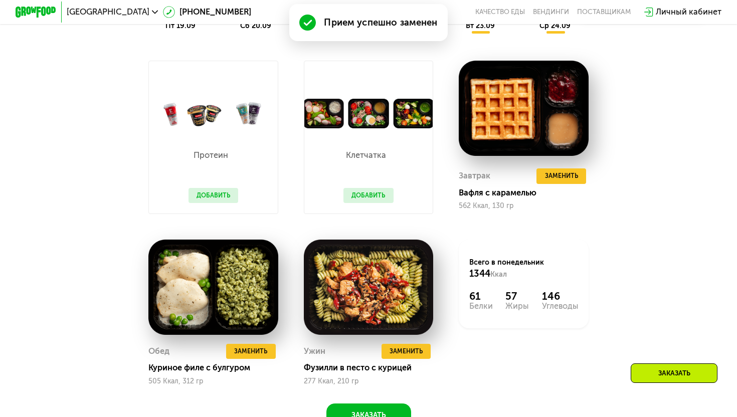
scroll to position [863, 0]
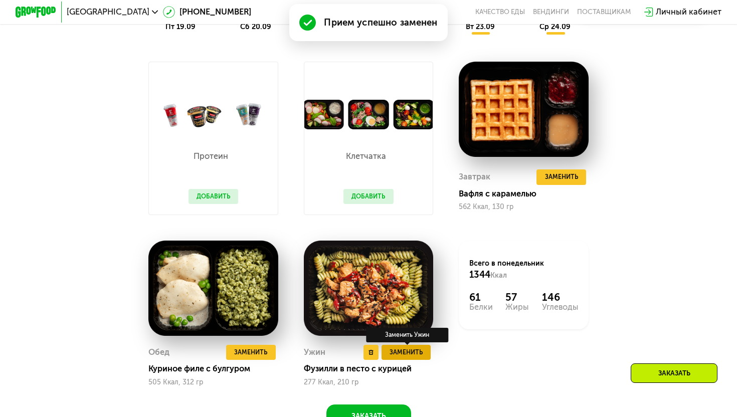
click at [412, 356] on span "Заменить" at bounding box center [406, 353] width 33 height 10
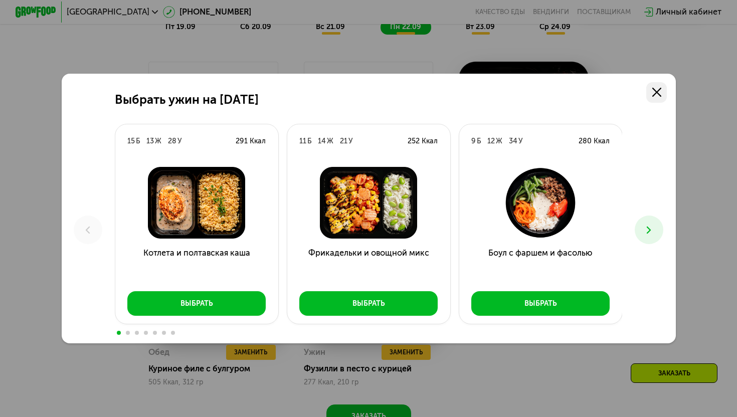
click at [655, 89] on icon at bounding box center [656, 92] width 9 height 9
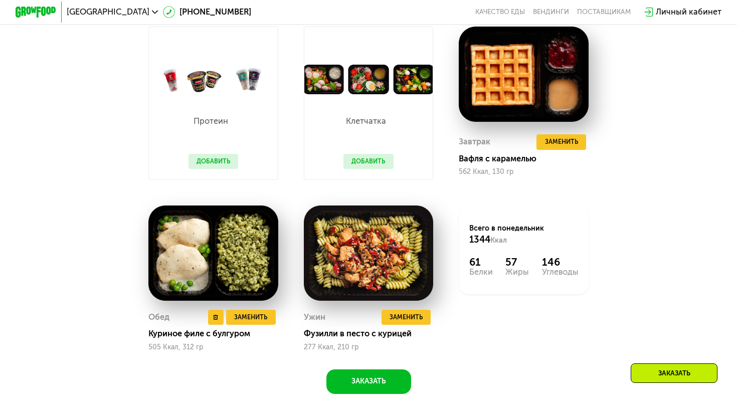
scroll to position [902, 0]
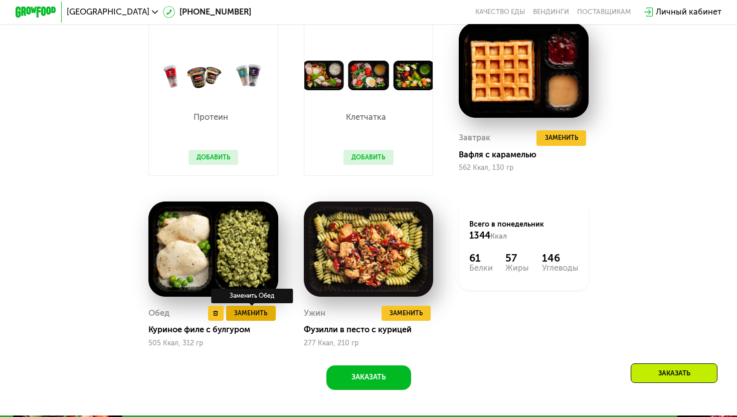
click at [252, 317] on span "Заменить" at bounding box center [250, 313] width 33 height 10
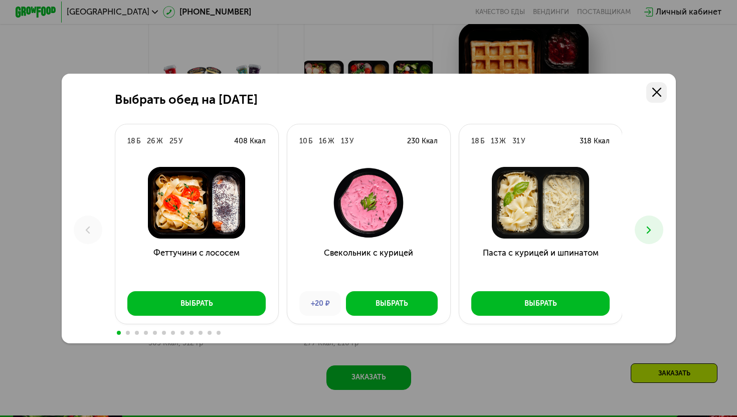
click at [659, 99] on link at bounding box center [656, 92] width 21 height 21
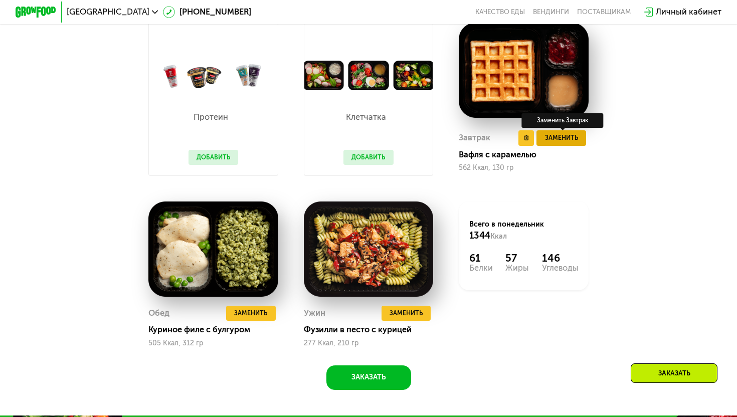
click at [573, 139] on span "Заменить" at bounding box center [561, 138] width 33 height 10
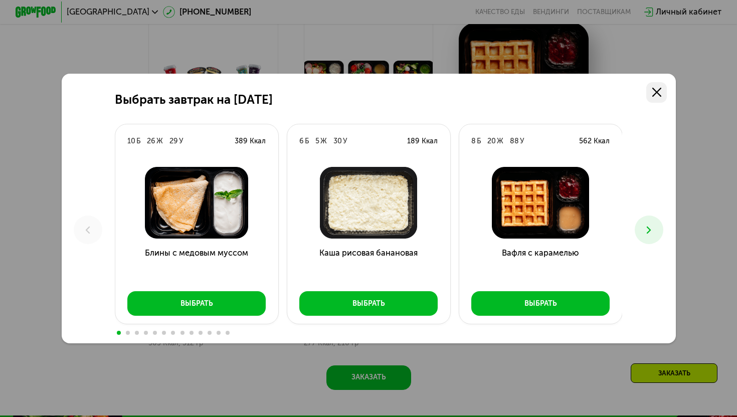
click at [654, 98] on link at bounding box center [656, 92] width 21 height 21
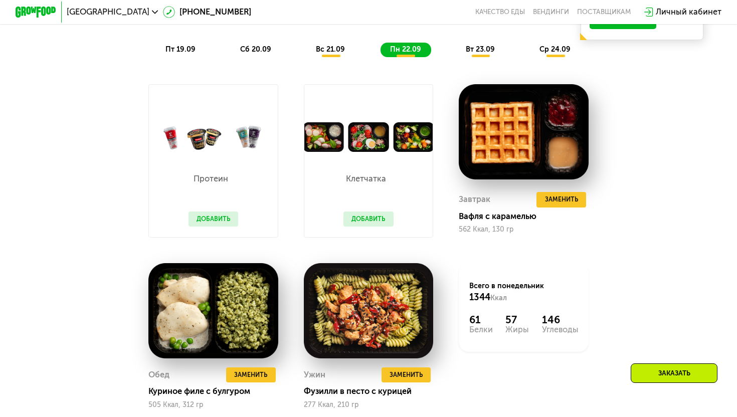
scroll to position [823, 0]
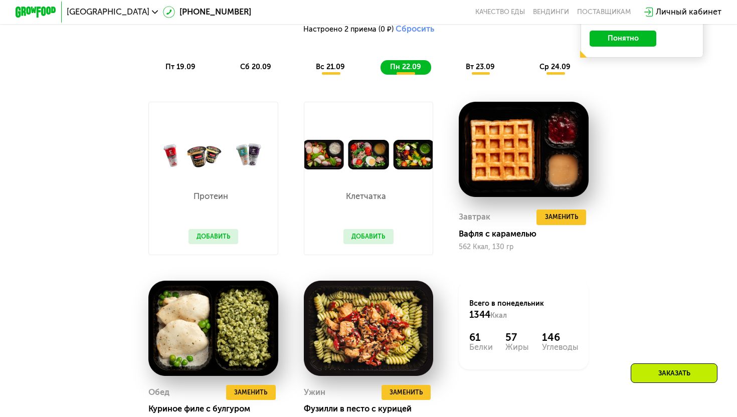
click at [479, 66] on span "вт 23.09" at bounding box center [480, 67] width 29 height 9
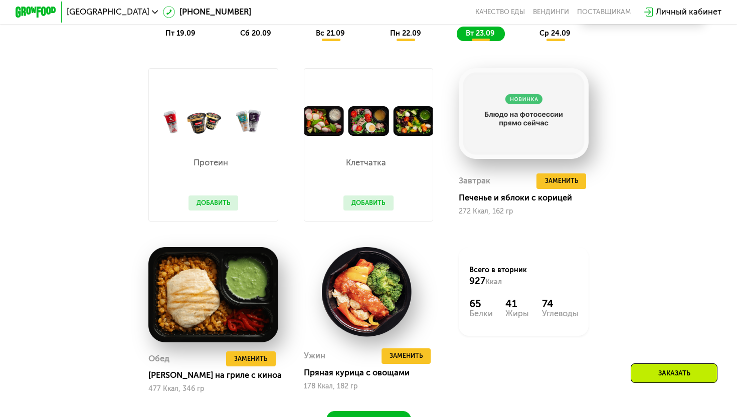
scroll to position [859, 0]
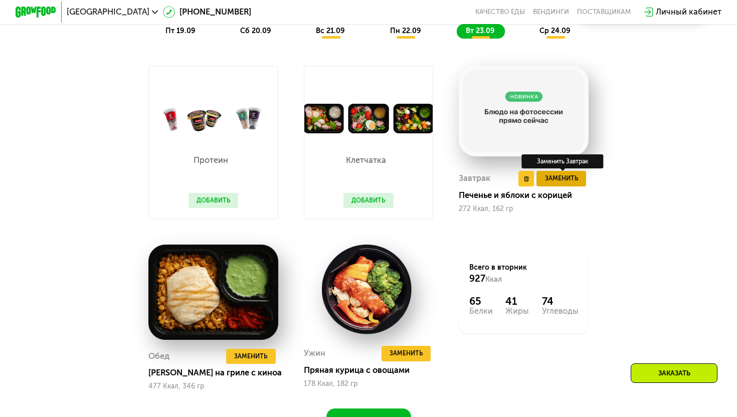
click at [553, 184] on button "Заменить" at bounding box center [562, 179] width 50 height 16
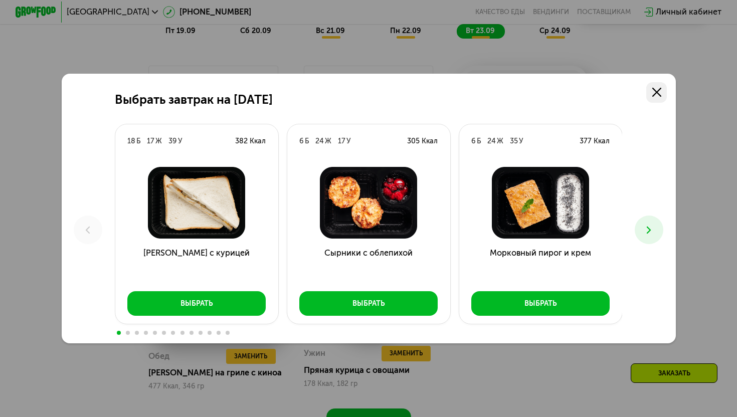
click at [657, 96] on icon at bounding box center [656, 92] width 9 height 9
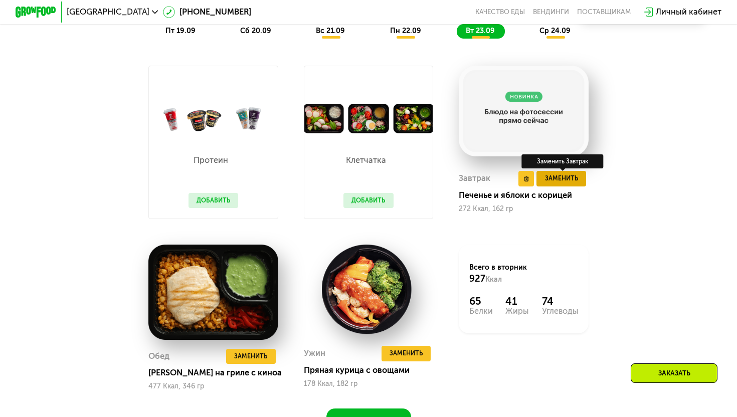
click at [557, 181] on span "Заменить" at bounding box center [561, 179] width 33 height 10
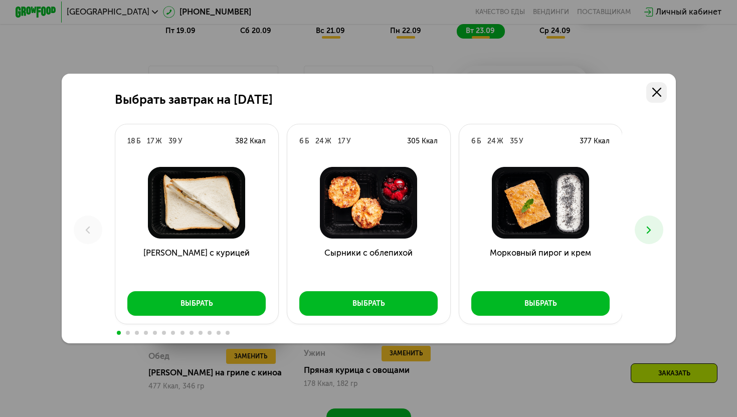
click at [656, 98] on link at bounding box center [656, 92] width 21 height 21
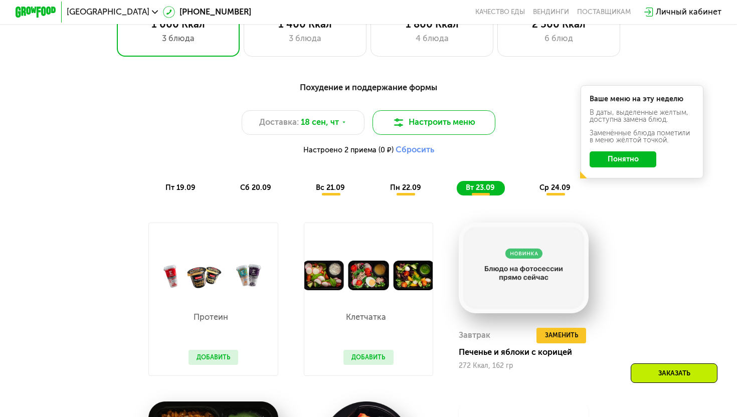
scroll to position [671, 0]
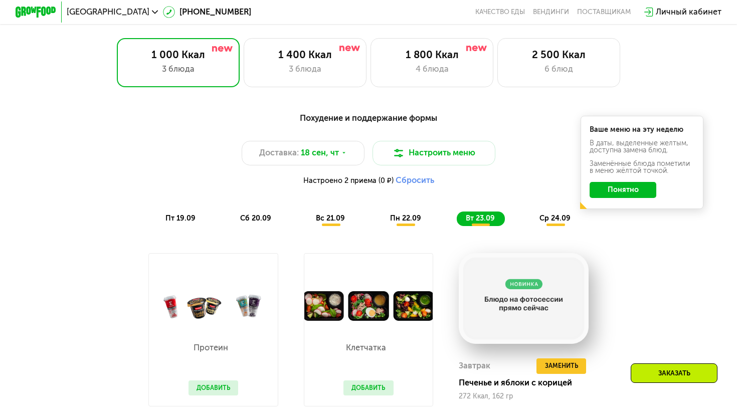
click at [541, 215] on span "ср 24.09" at bounding box center [555, 218] width 31 height 9
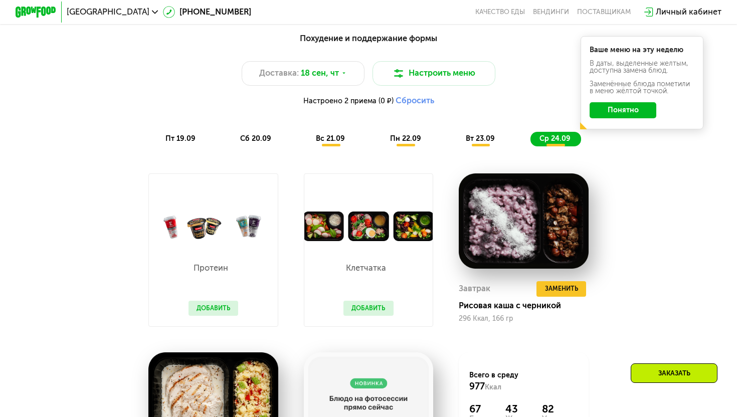
scroll to position [803, 0]
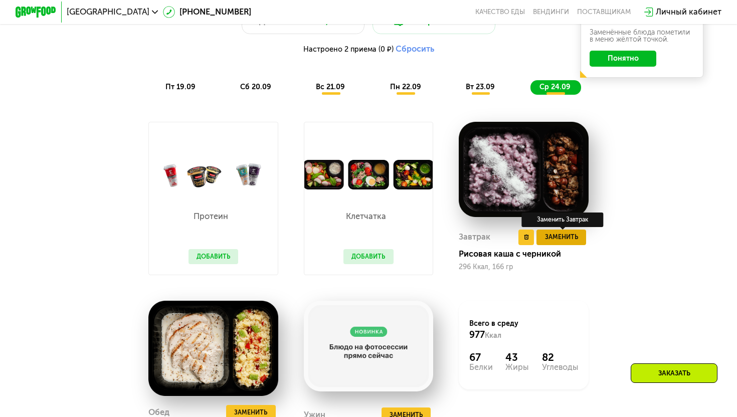
click at [547, 234] on span "Заменить" at bounding box center [561, 237] width 33 height 10
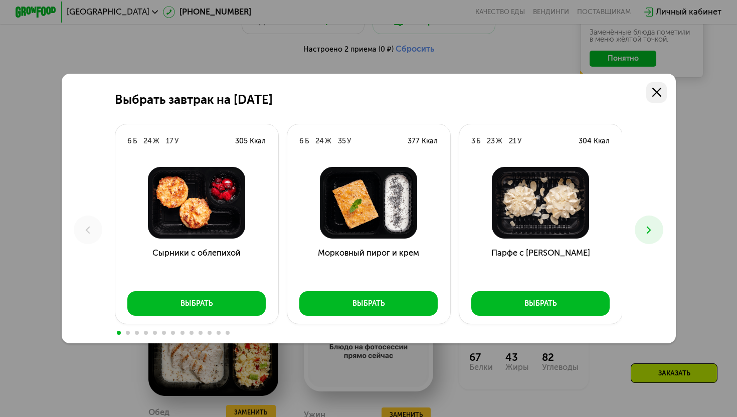
click at [656, 95] on icon at bounding box center [656, 92] width 9 height 9
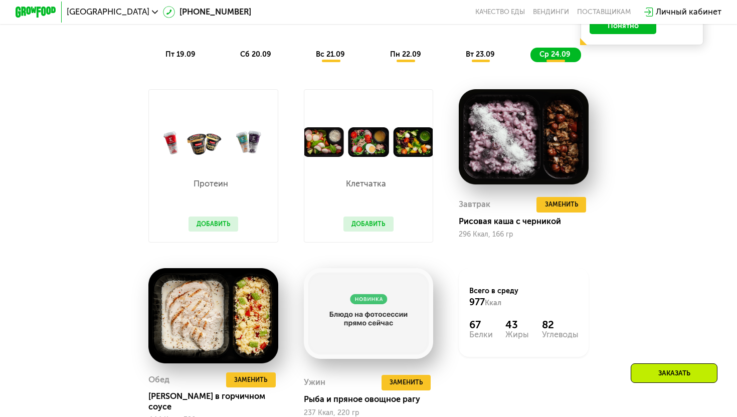
scroll to position [833, 0]
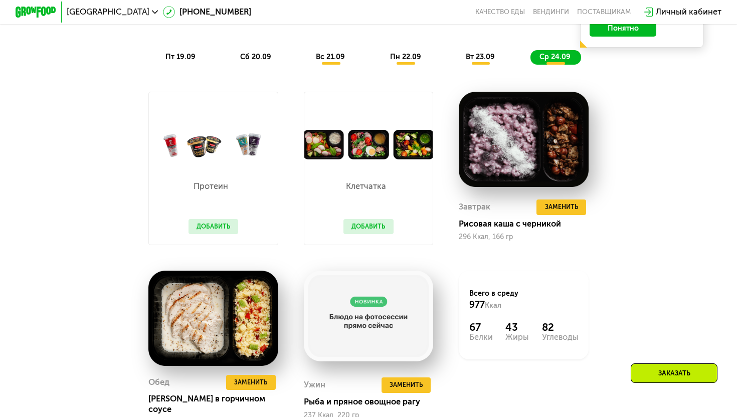
click at [373, 227] on button "Добавить" at bounding box center [369, 227] width 50 height 16
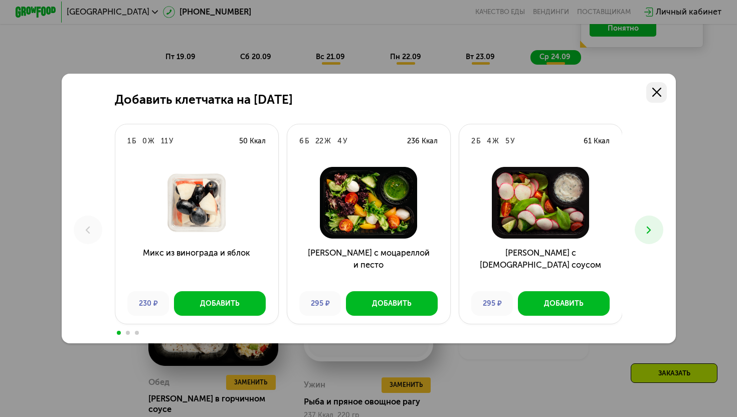
click at [658, 92] on icon at bounding box center [656, 92] width 9 height 9
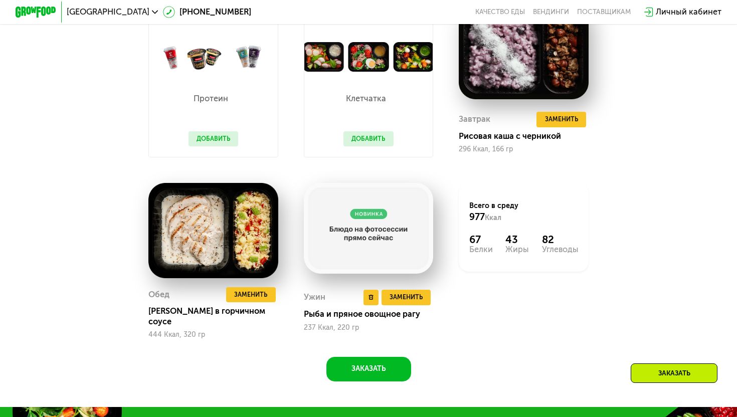
scroll to position [938, 0]
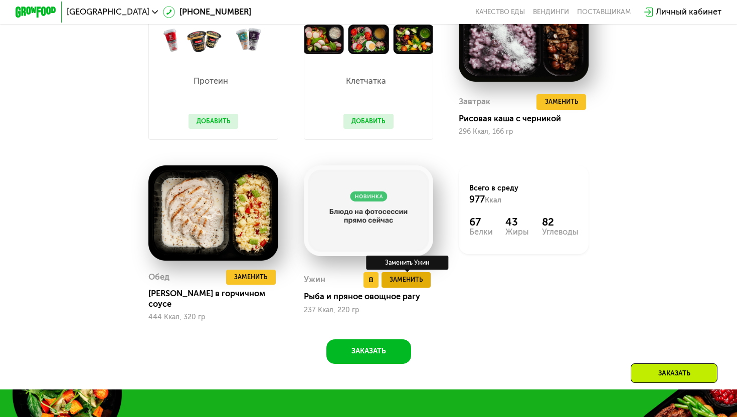
click at [405, 279] on span "Заменить" at bounding box center [406, 280] width 33 height 10
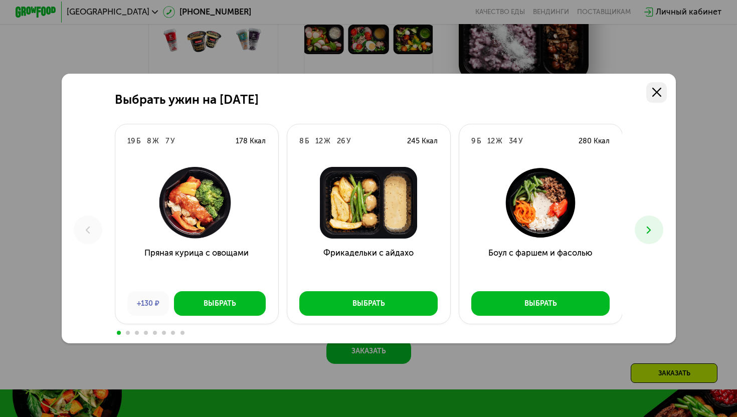
click at [662, 90] on link at bounding box center [656, 92] width 21 height 21
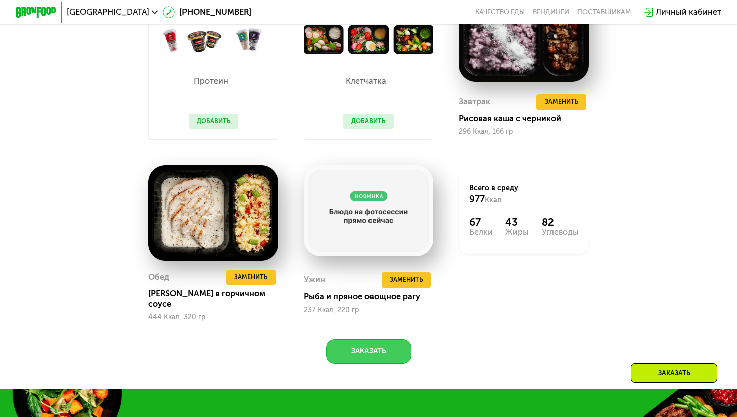
scroll to position [951, 0]
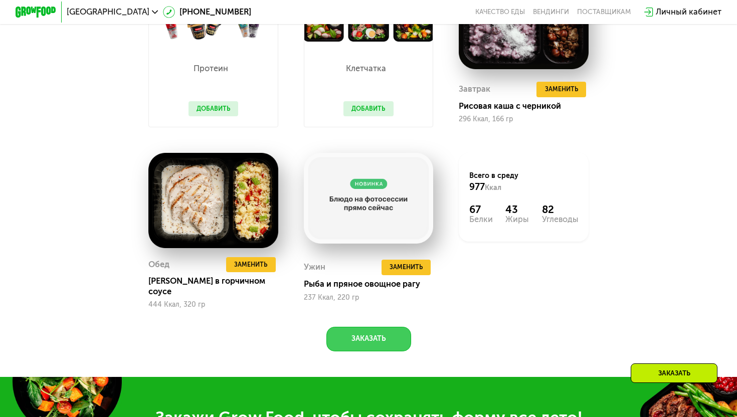
click at [376, 339] on button "Заказать" at bounding box center [368, 339] width 85 height 25
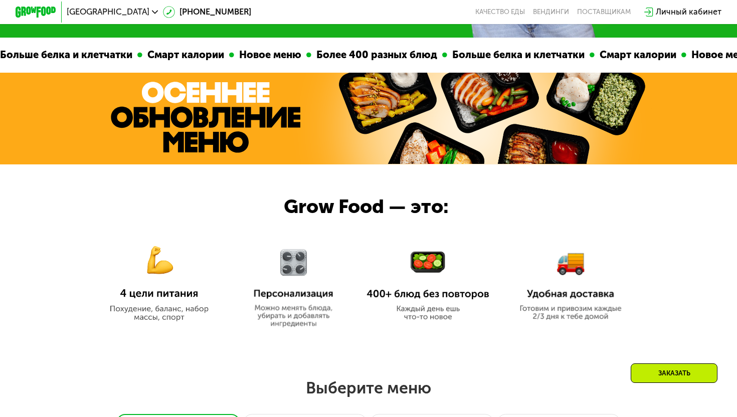
scroll to position [497, 0]
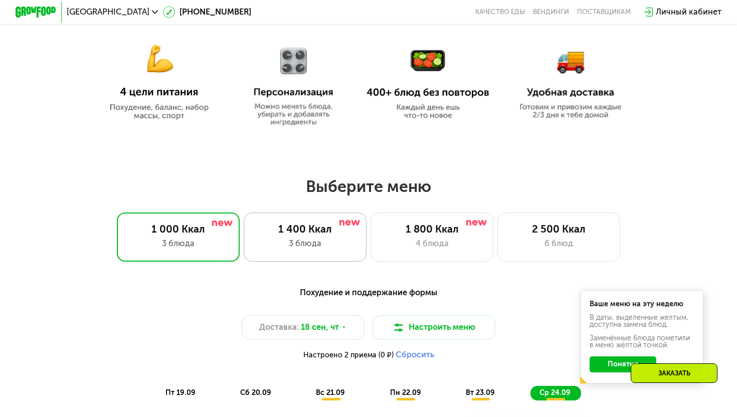
click at [314, 252] on div "1 400 Ккал 3 блюда" at bounding box center [305, 237] width 123 height 49
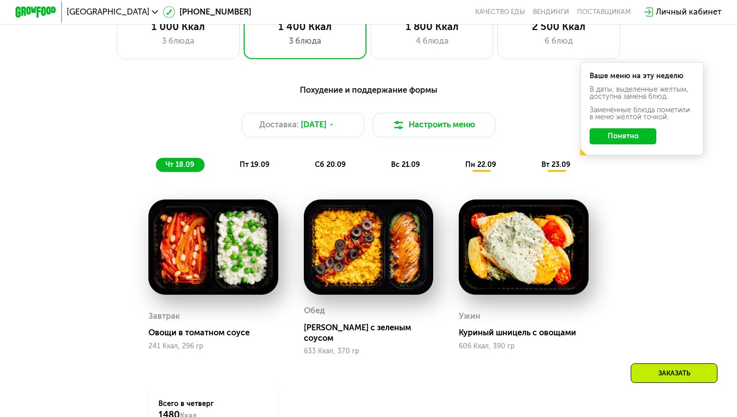
scroll to position [680, 0]
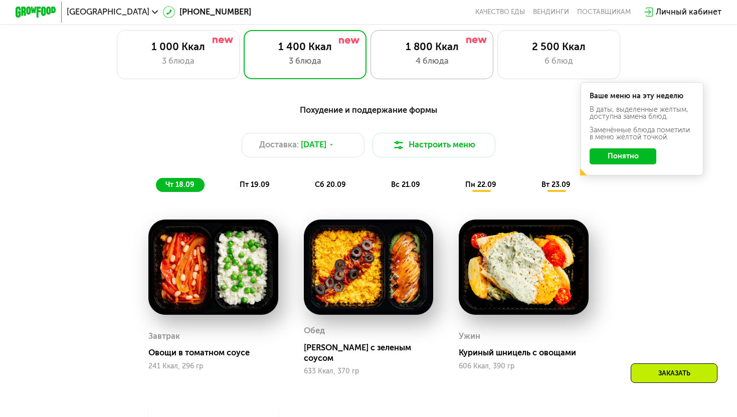
click at [411, 50] on div "1 800 Ккал" at bounding box center [431, 47] width 101 height 13
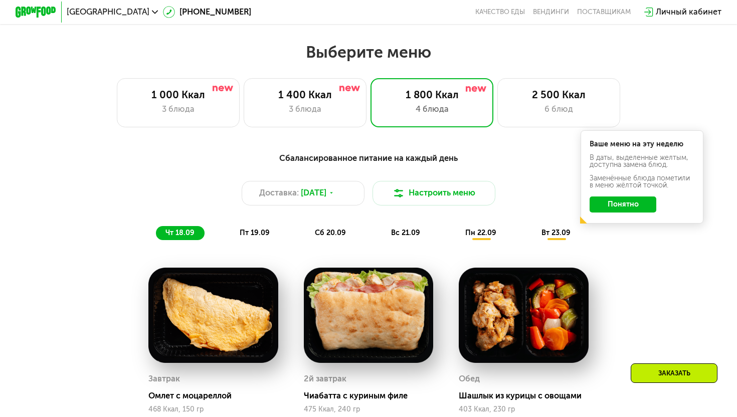
scroll to position [581, 0]
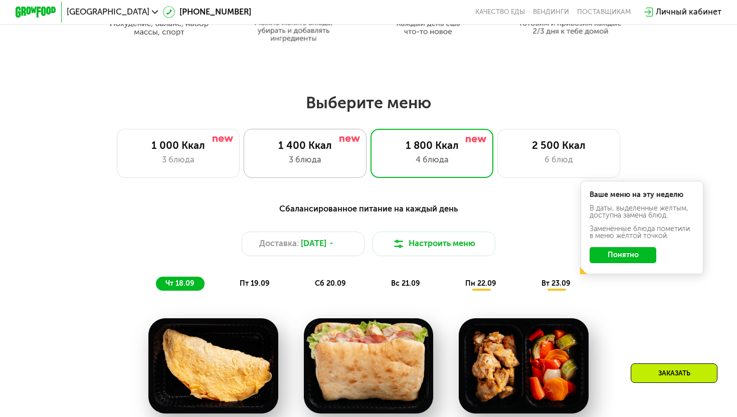
click at [328, 175] on div "1 400 Ккал 3 блюда" at bounding box center [305, 153] width 123 height 49
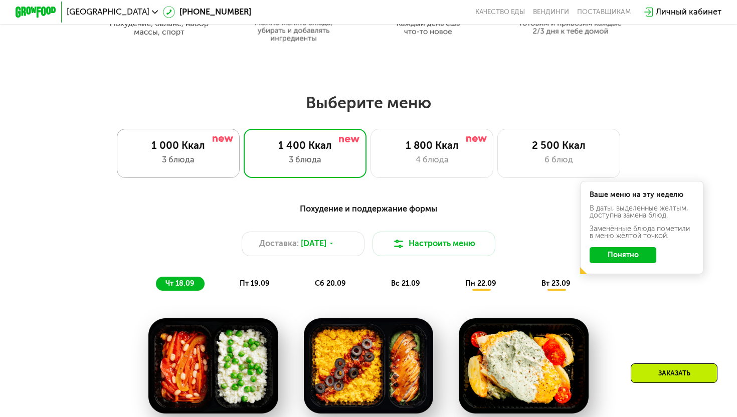
click at [221, 164] on div "3 блюда" at bounding box center [177, 160] width 101 height 13
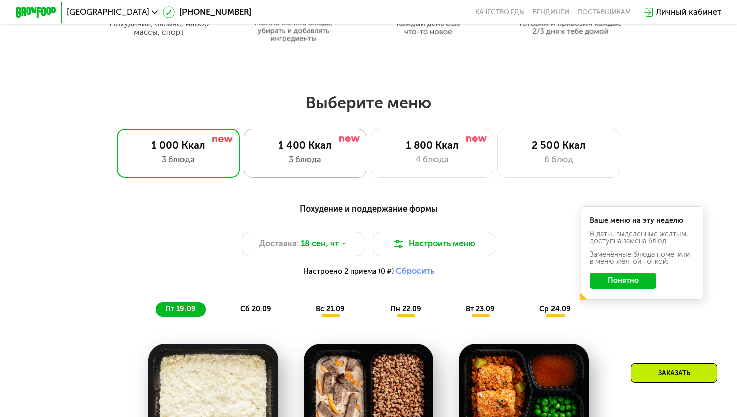
click at [302, 167] on div "1 400 Ккал 3 блюда" at bounding box center [305, 153] width 123 height 49
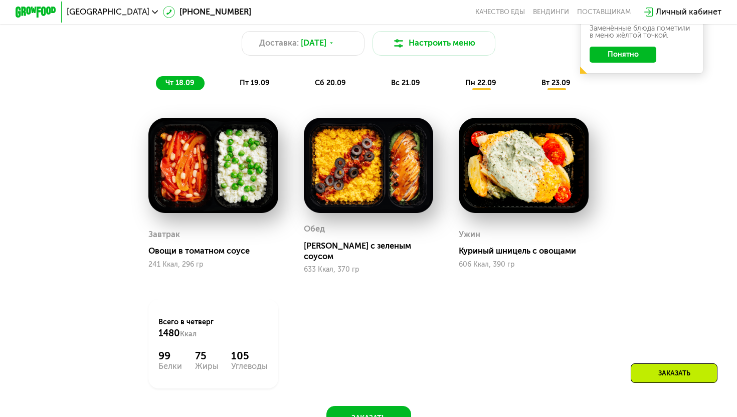
scroll to position [771, 0]
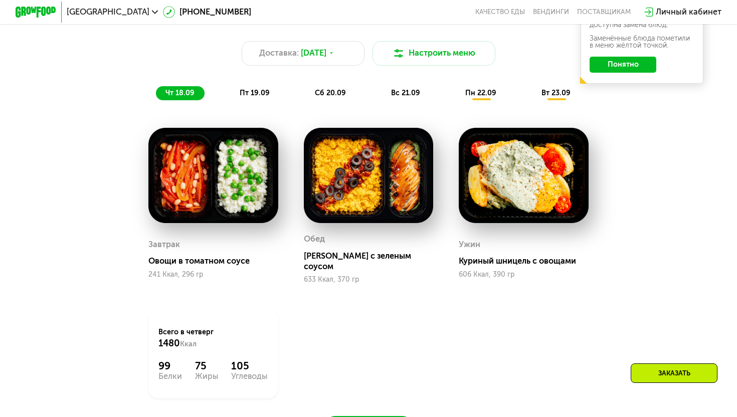
click at [482, 91] on span "пн 22.09" at bounding box center [480, 93] width 31 height 9
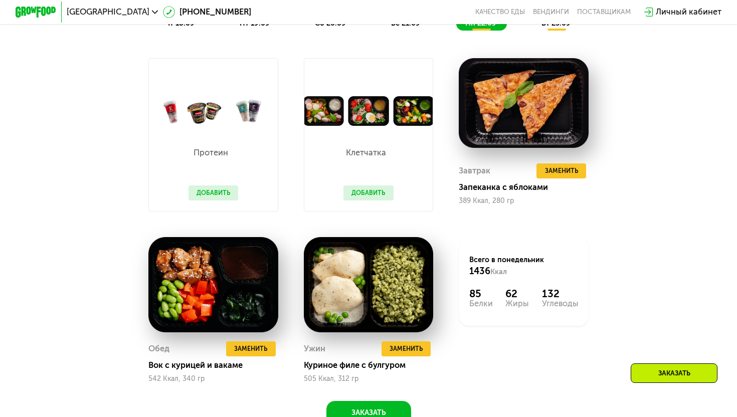
scroll to position [844, 0]
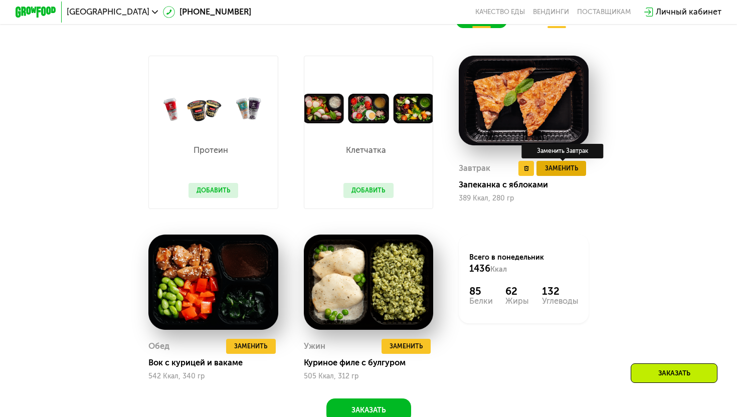
click at [560, 171] on span "Заменить" at bounding box center [561, 168] width 33 height 10
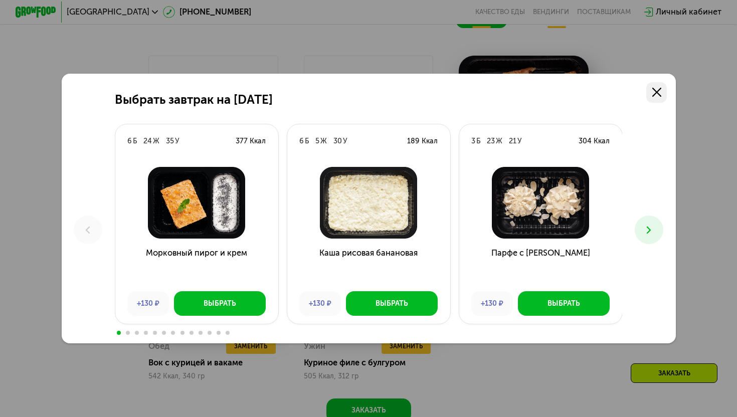
click at [654, 95] on use at bounding box center [656, 92] width 9 height 9
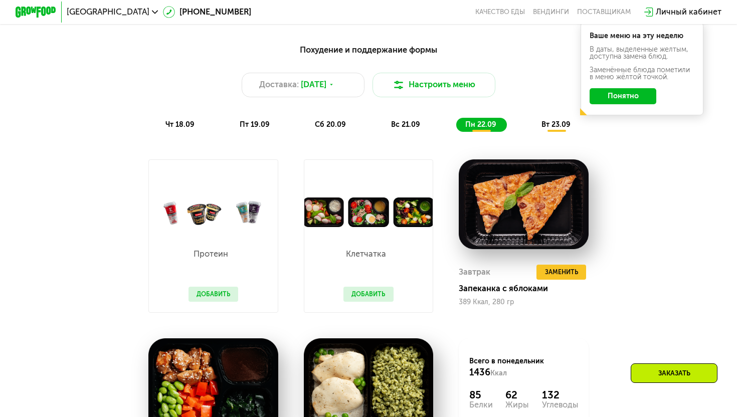
scroll to position [715, 0]
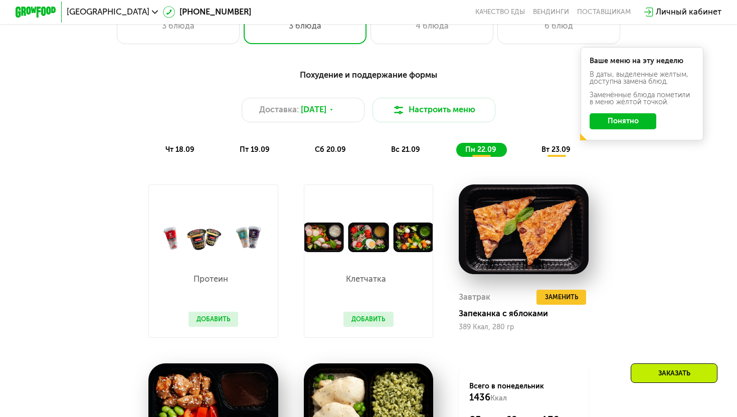
click at [559, 147] on span "вт 23.09" at bounding box center [556, 149] width 29 height 9
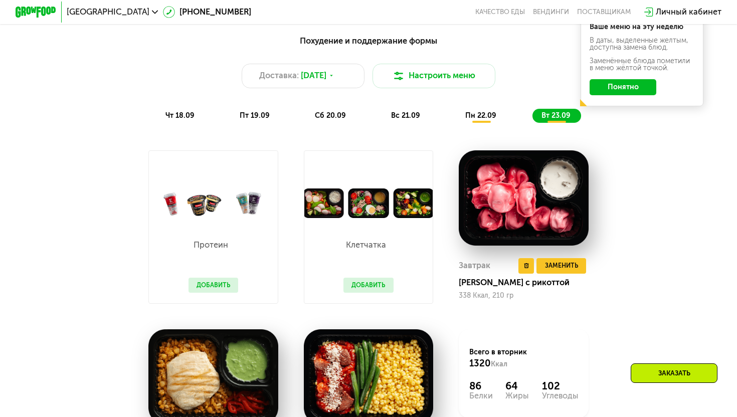
scroll to position [759, 0]
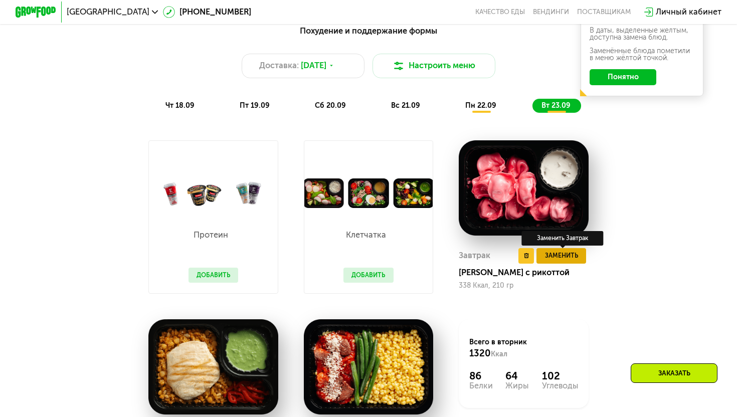
click at [567, 261] on button "Заменить" at bounding box center [562, 256] width 50 height 16
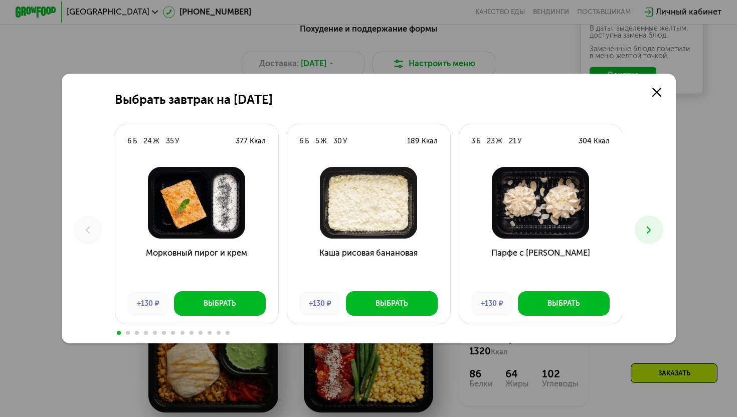
scroll to position [746, 0]
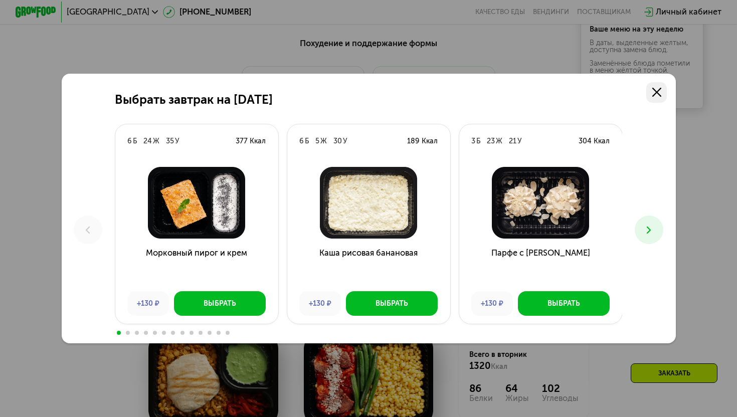
click at [656, 91] on icon at bounding box center [656, 92] width 9 height 9
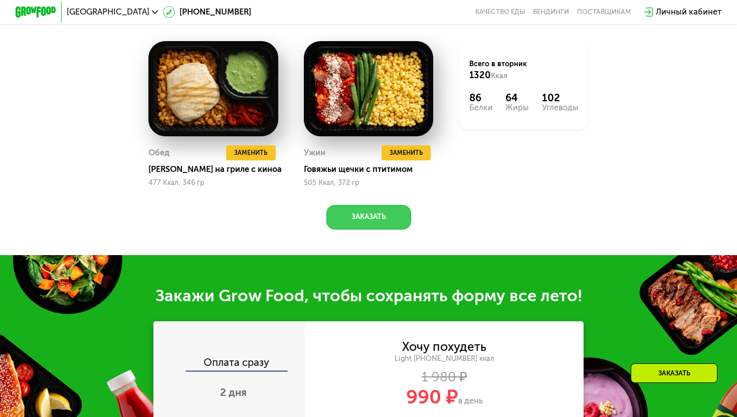
click at [366, 208] on button "Заказать" at bounding box center [368, 217] width 85 height 25
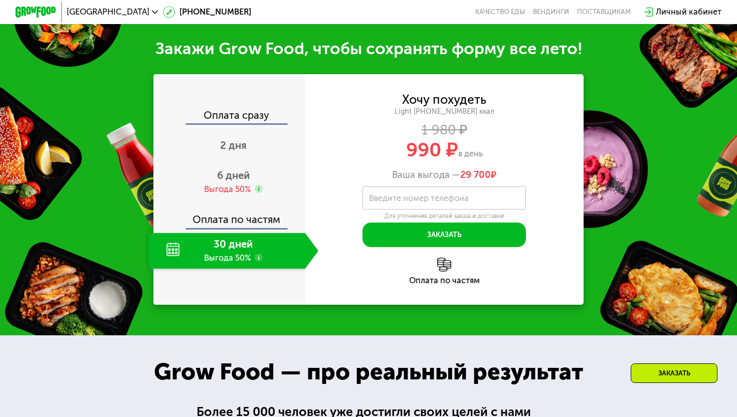
scroll to position [1292, 0]
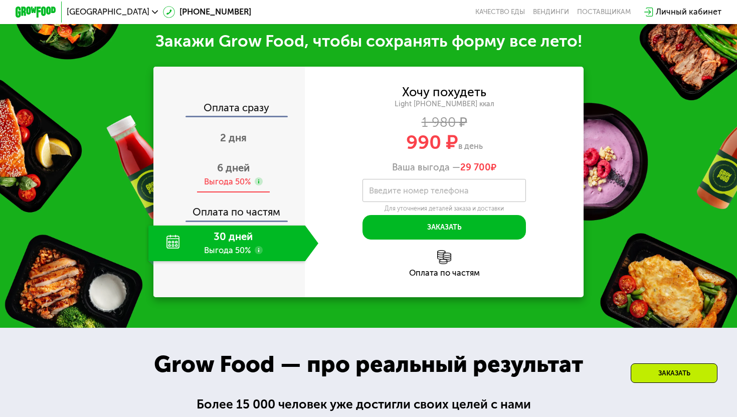
click at [236, 170] on span "6 дней" at bounding box center [233, 168] width 33 height 12
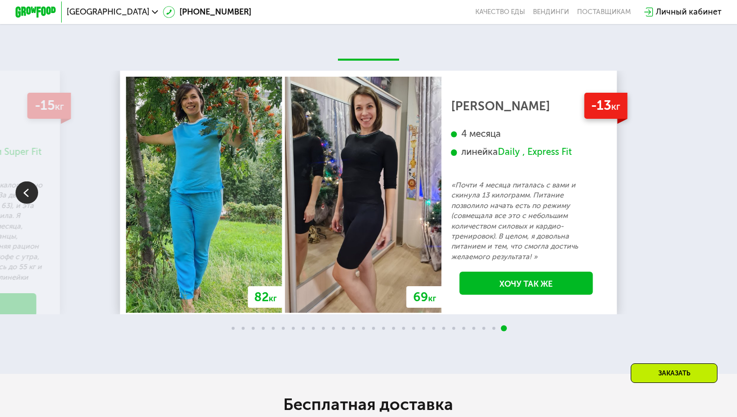
scroll to position [1989, 0]
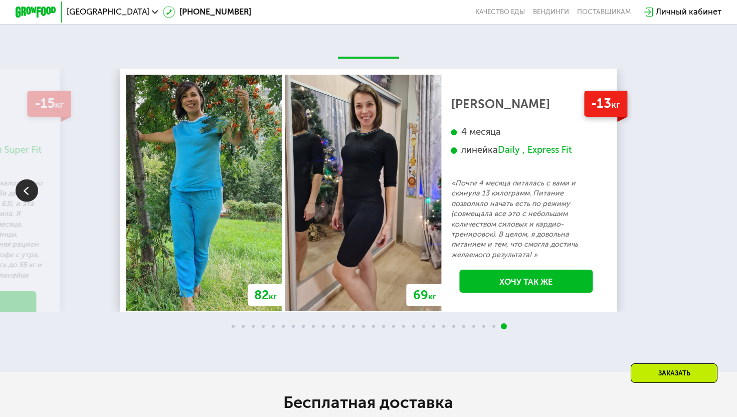
click at [560, 150] on div "Daily , Express Fit" at bounding box center [535, 150] width 74 height 12
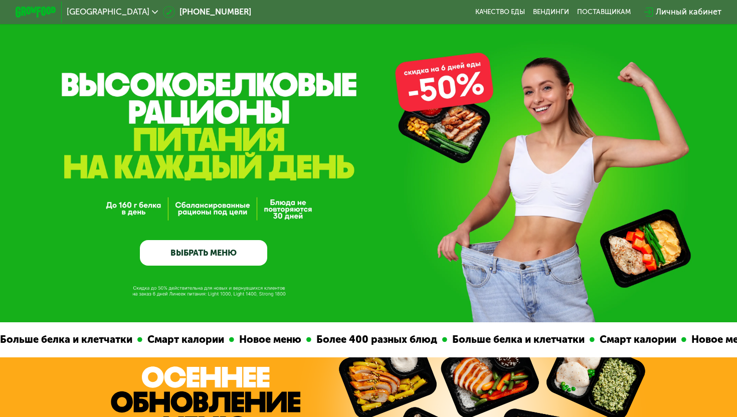
scroll to position [0, 0]
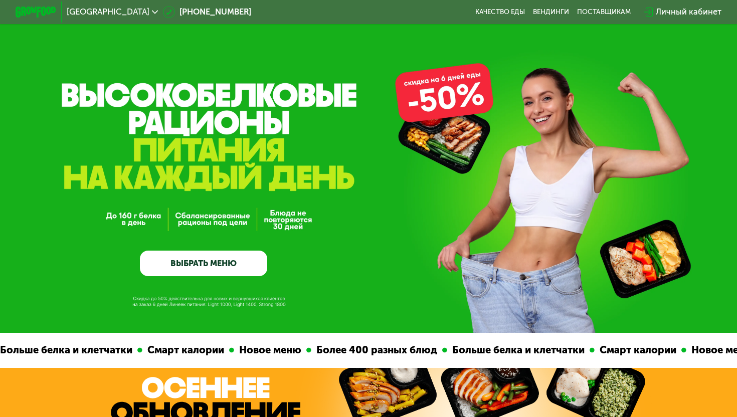
click at [40, 11] on img at bounding box center [36, 12] width 41 height 11
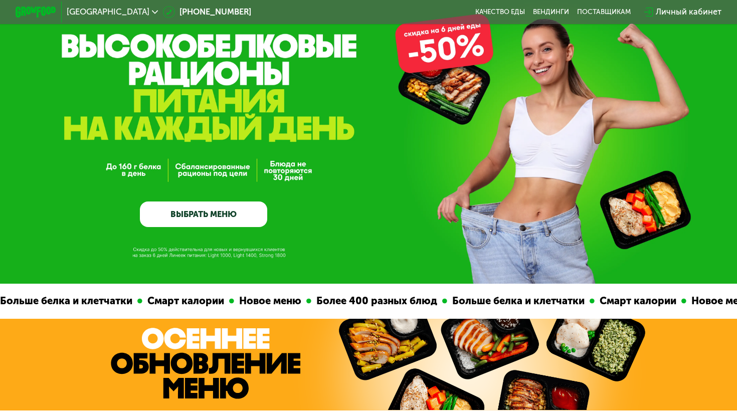
click at [201, 210] on link "ВЫБРАТЬ МЕНЮ" at bounding box center [203, 215] width 127 height 26
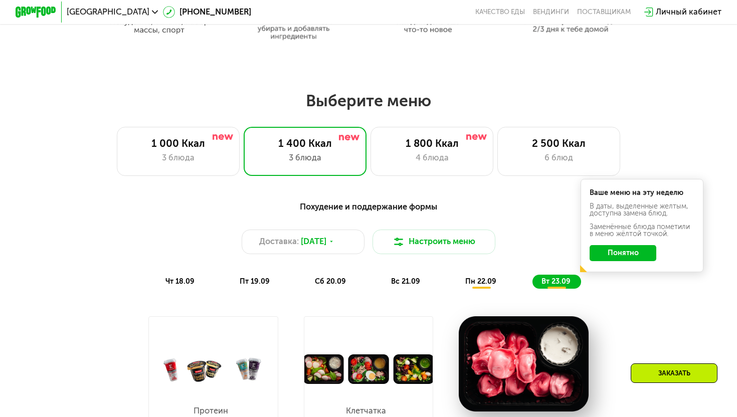
scroll to position [577, 0]
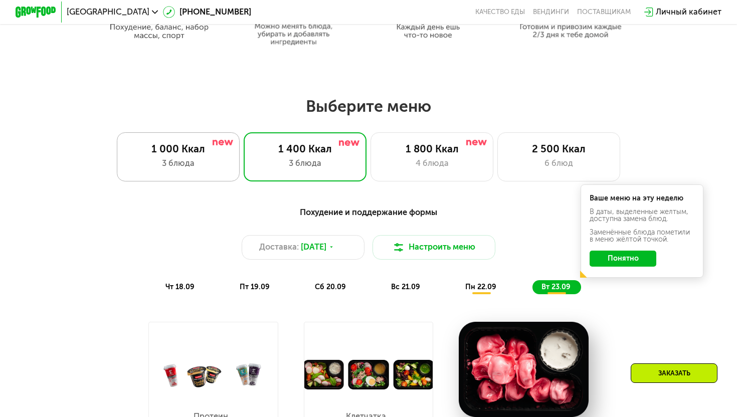
click at [192, 165] on div "3 блюда" at bounding box center [177, 163] width 101 height 13
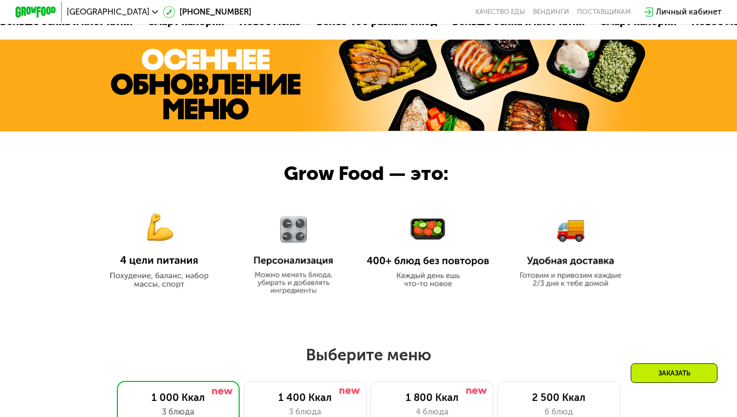
scroll to position [152, 0]
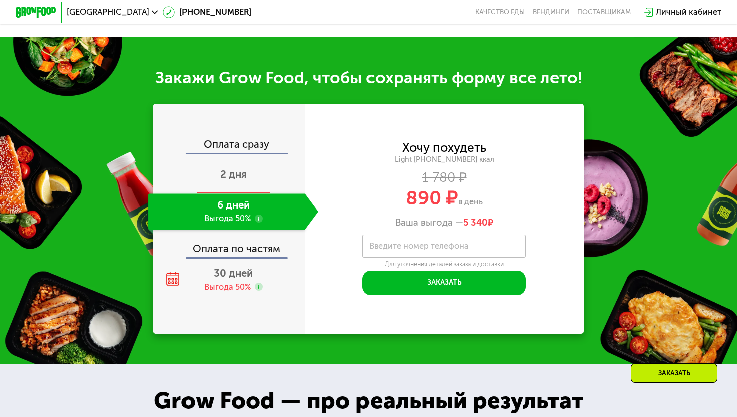
click at [228, 173] on span "2 дня" at bounding box center [233, 174] width 27 height 12
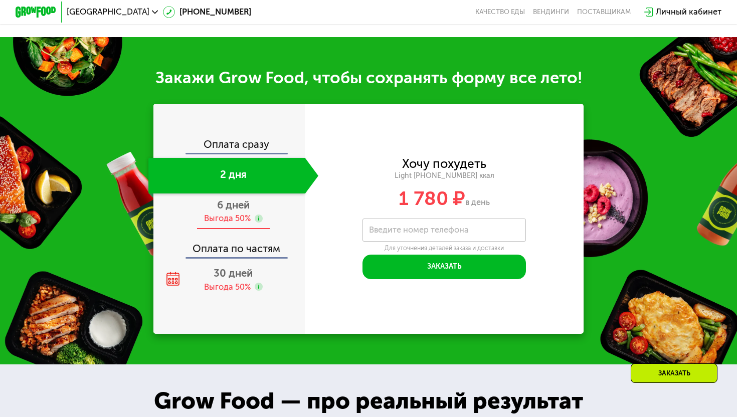
click at [230, 207] on span "6 дней" at bounding box center [233, 205] width 33 height 12
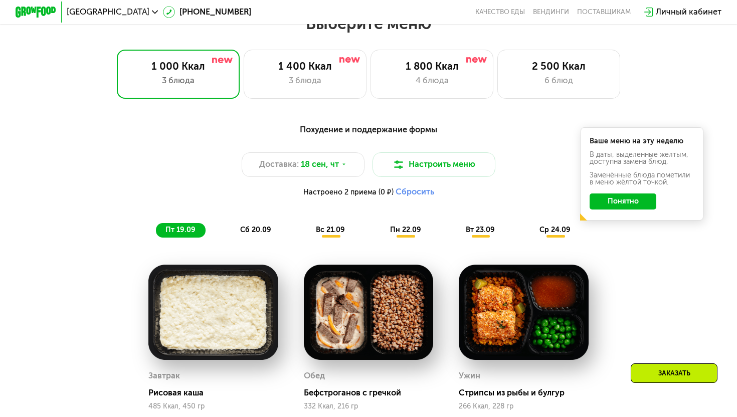
scroll to position [659, 0]
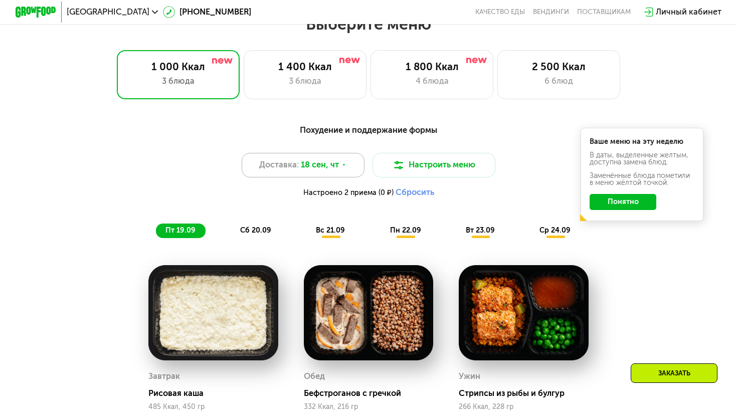
click at [321, 160] on span "18 сен, чт" at bounding box center [320, 165] width 38 height 13
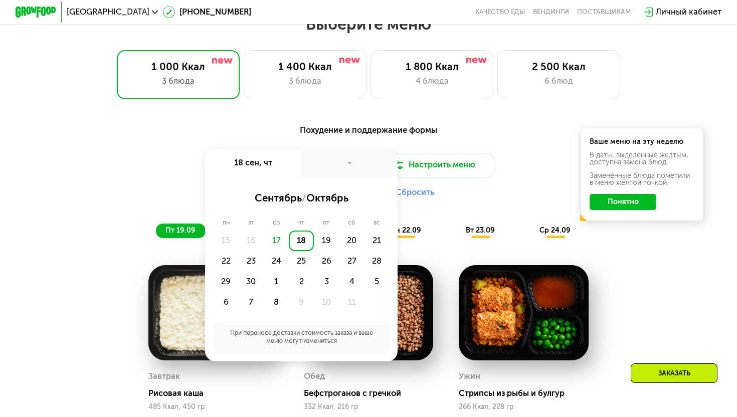
scroll to position [676, 0]
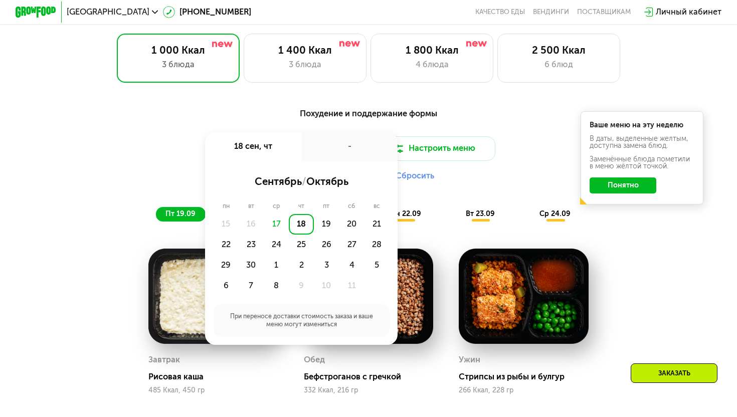
click at [511, 230] on div "Похудение и поддержание формы Доставка: [DATE] сен, чт - сентябрь / октябрь пн …" at bounding box center [368, 326] width 631 height 450
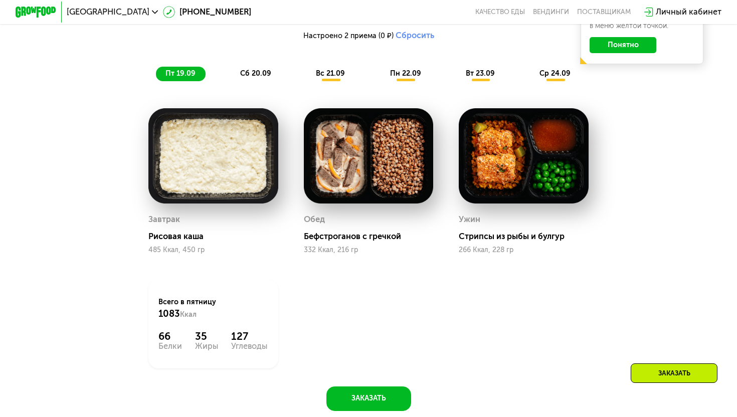
scroll to position [815, 0]
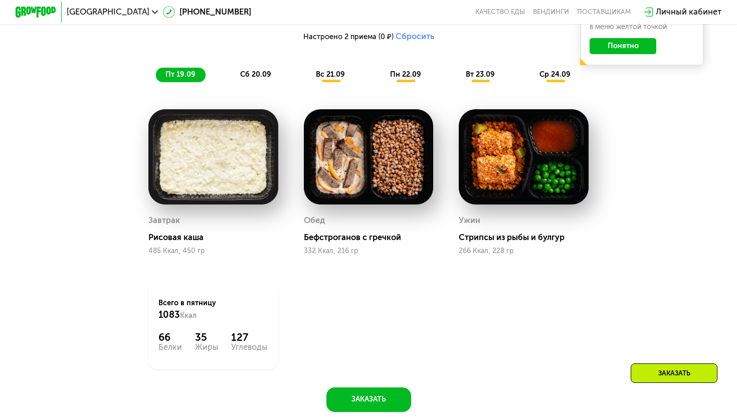
click at [328, 76] on span "вс 21.09" at bounding box center [330, 74] width 29 height 9
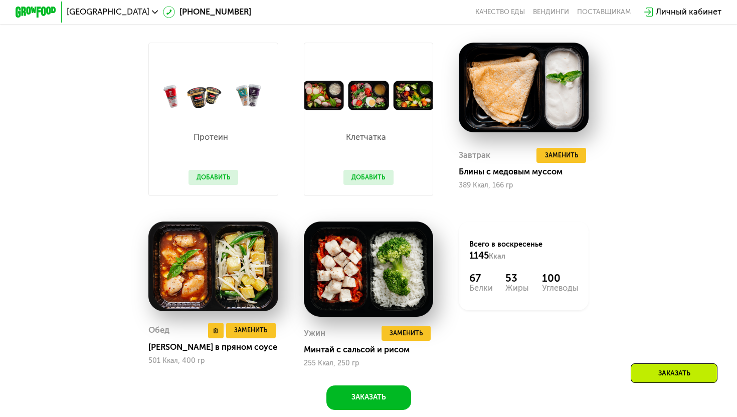
scroll to position [906, 0]
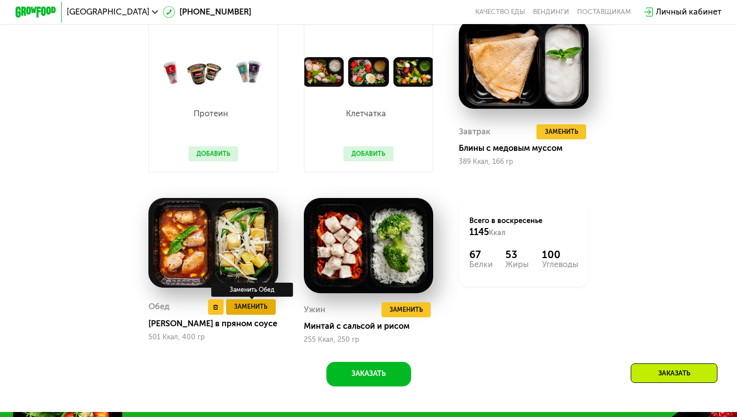
click at [249, 307] on span "Заменить" at bounding box center [250, 307] width 33 height 10
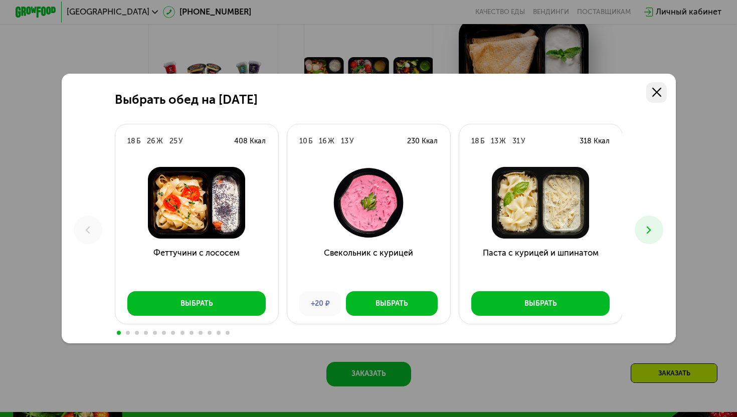
click at [653, 88] on use at bounding box center [656, 92] width 9 height 9
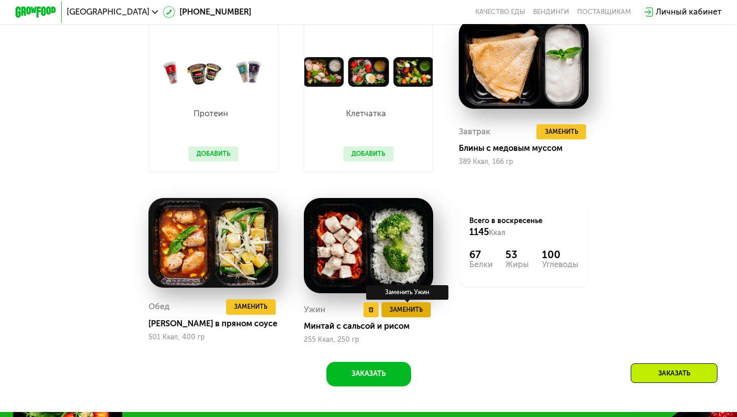
click at [411, 313] on span "Заменить" at bounding box center [406, 310] width 33 height 10
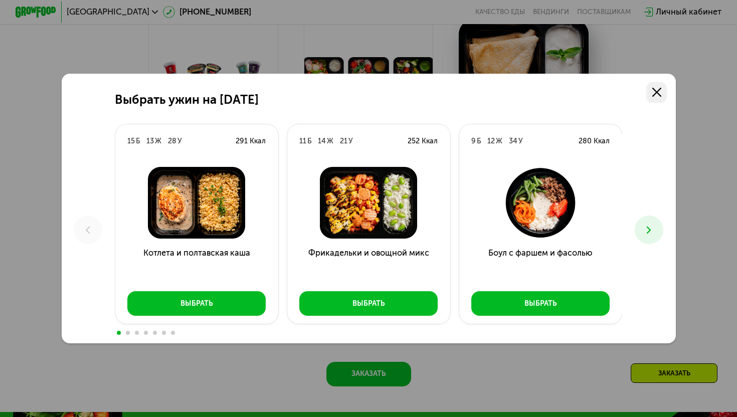
click at [657, 92] on use at bounding box center [656, 92] width 9 height 9
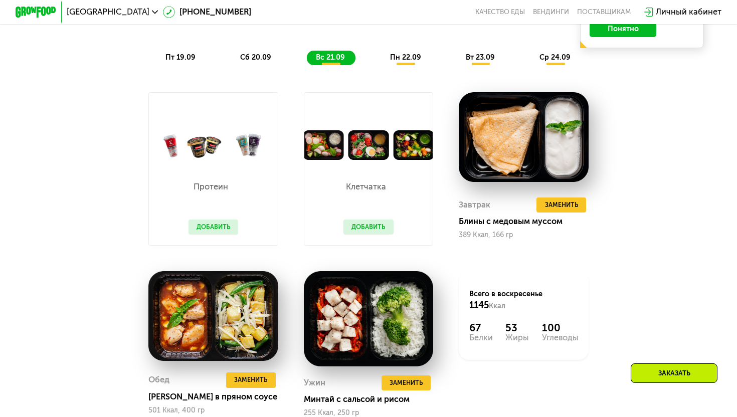
scroll to position [822, 0]
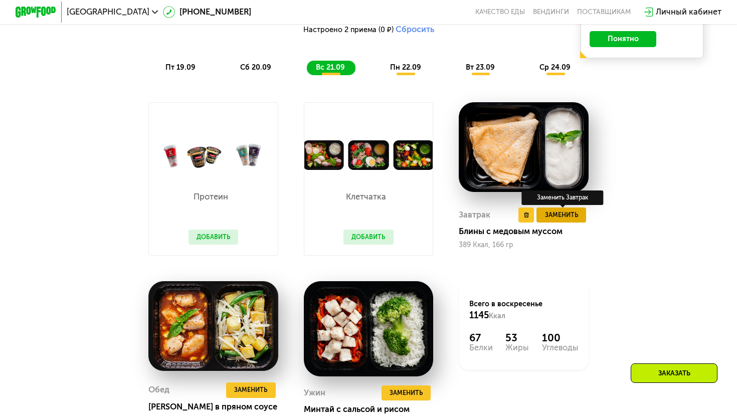
click at [557, 212] on span "Заменить" at bounding box center [561, 215] width 33 height 10
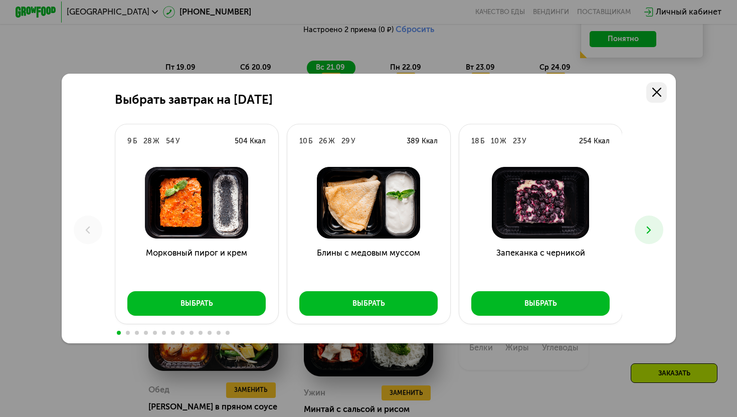
click at [659, 92] on icon at bounding box center [656, 92] width 9 height 9
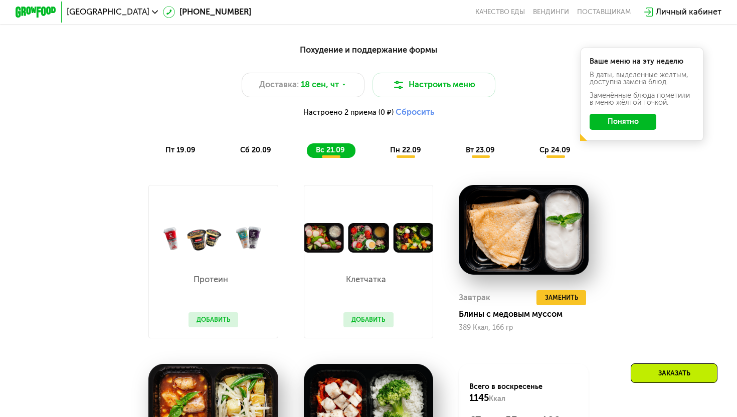
scroll to position [742, 0]
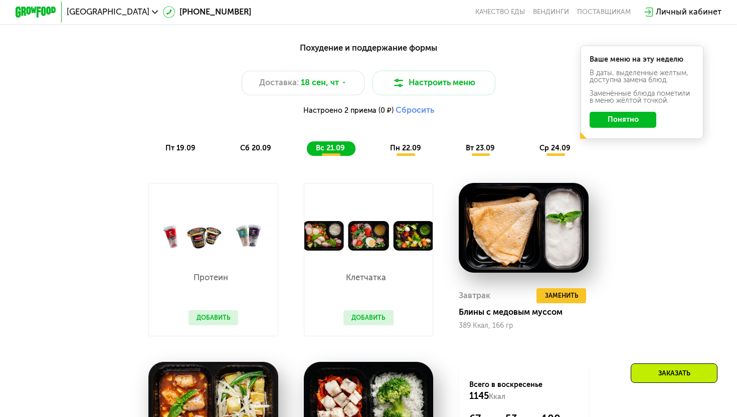
click at [412, 145] on span "пн 22.09" at bounding box center [405, 148] width 31 height 9
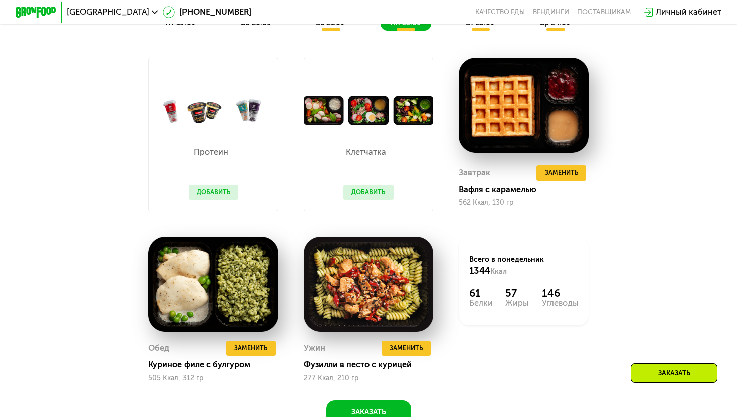
scroll to position [870, 0]
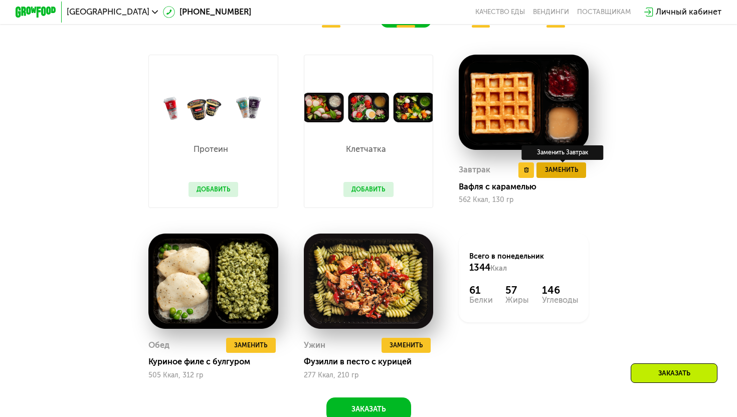
click at [551, 172] on span "Заменить" at bounding box center [561, 170] width 33 height 10
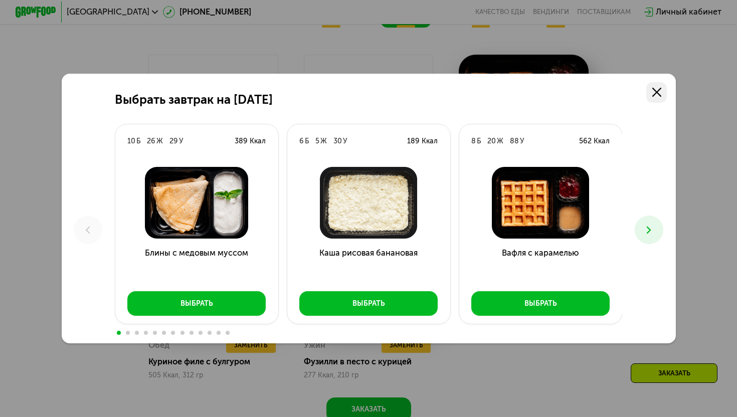
click at [657, 92] on use at bounding box center [656, 92] width 9 height 9
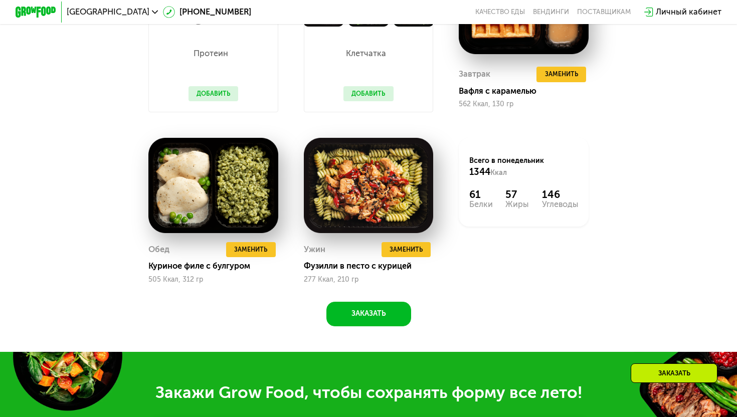
scroll to position [835, 0]
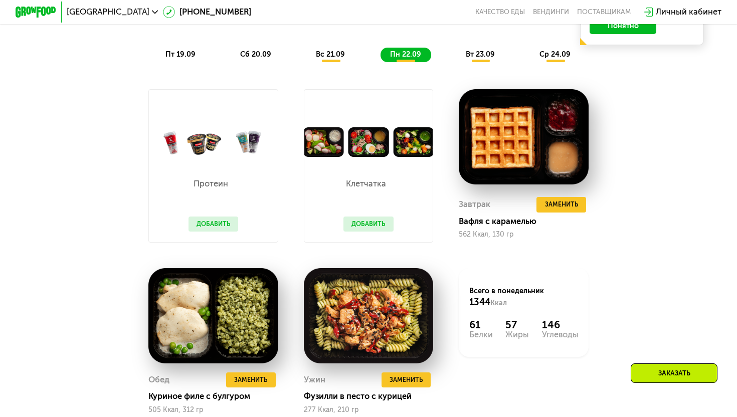
click at [486, 55] on span "вт 23.09" at bounding box center [480, 54] width 29 height 9
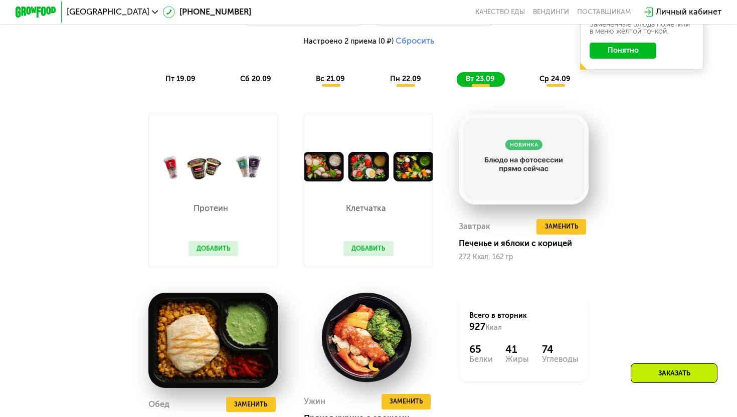
scroll to position [798, 0]
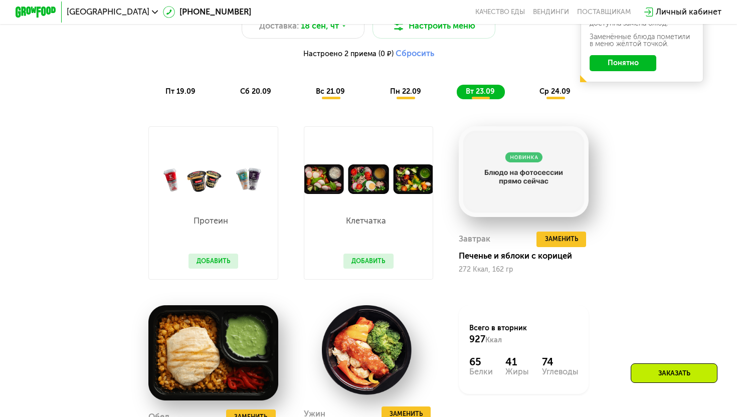
click at [552, 88] on span "ср 24.09" at bounding box center [555, 91] width 31 height 9
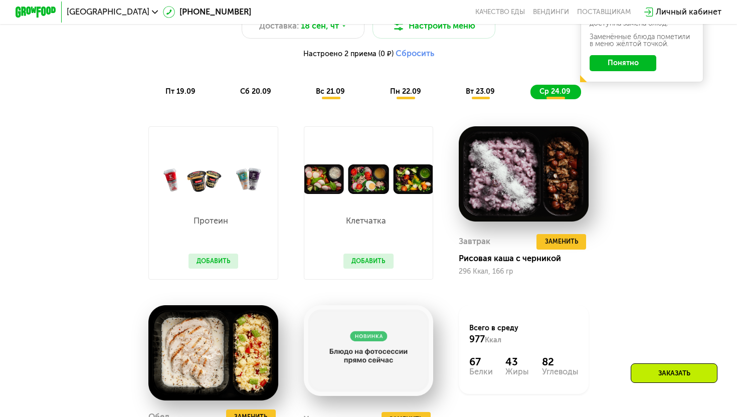
click at [401, 91] on span "пн 22.09" at bounding box center [405, 91] width 31 height 9
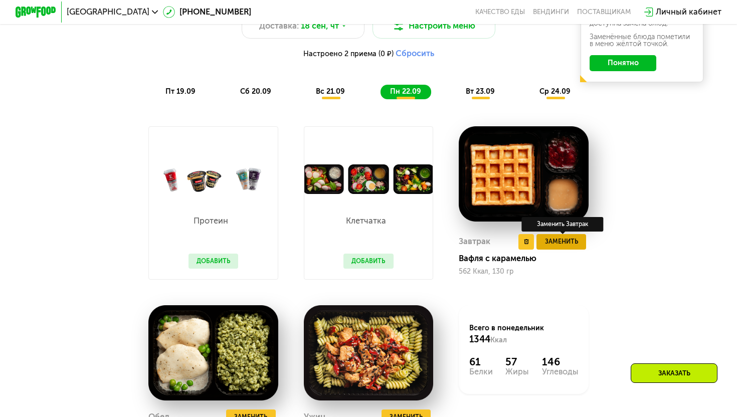
click at [574, 247] on button "Заменить" at bounding box center [562, 242] width 50 height 16
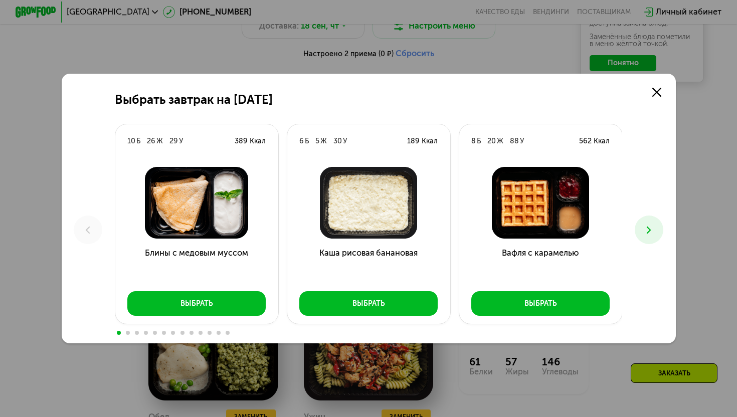
click at [373, 224] on img at bounding box center [368, 203] width 146 height 72
click at [395, 311] on button "Выбрать" at bounding box center [368, 303] width 138 height 25
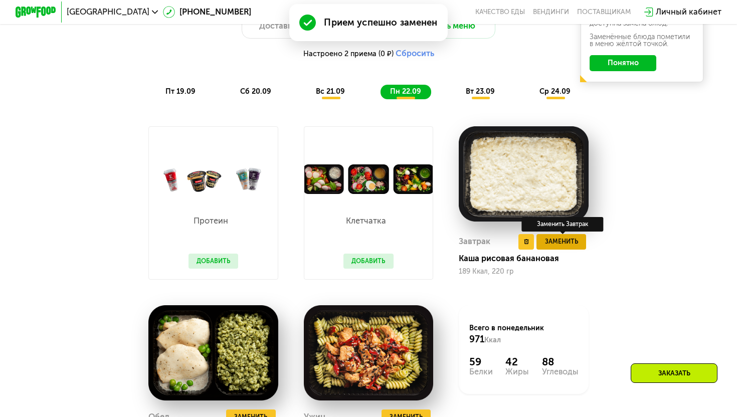
click at [549, 248] on button "Заменить" at bounding box center [562, 242] width 50 height 16
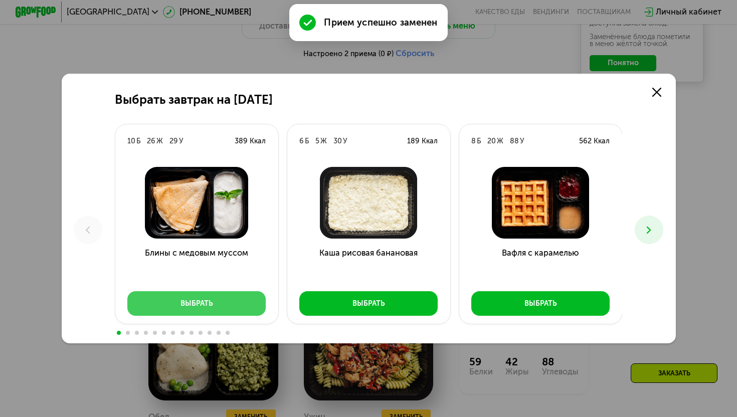
click at [233, 306] on button "Выбрать" at bounding box center [196, 303] width 138 height 25
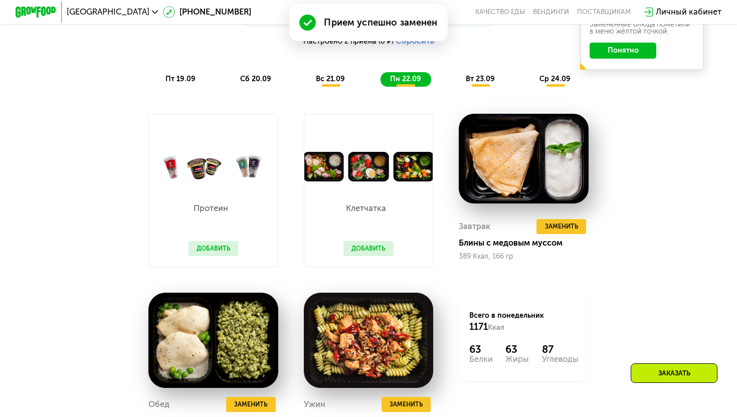
scroll to position [812, 0]
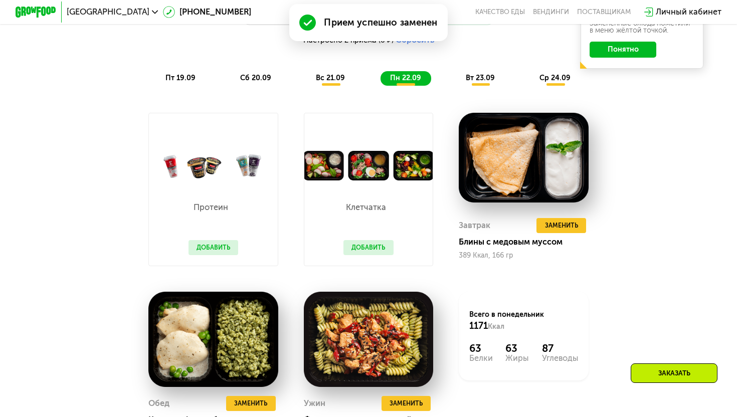
click at [328, 81] on span "вс 21.09" at bounding box center [330, 78] width 29 height 9
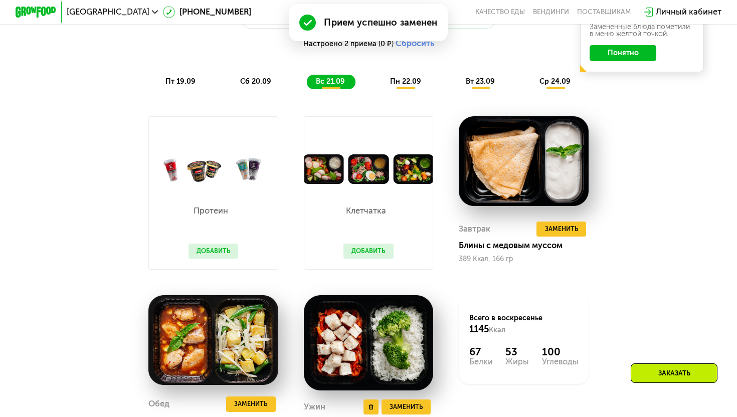
scroll to position [786, 0]
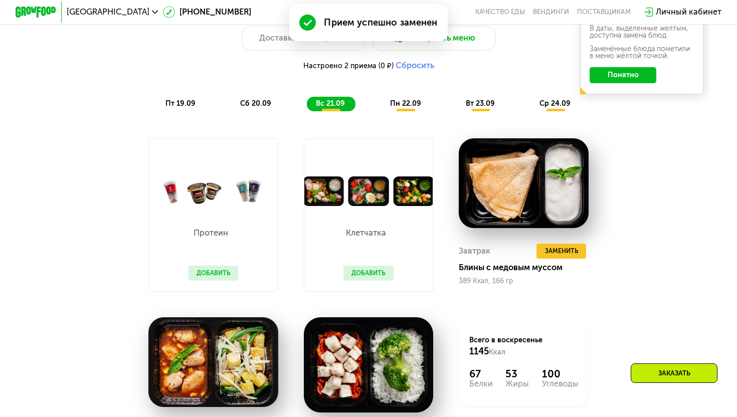
click at [260, 109] on div "сб 20.09" at bounding box center [256, 104] width 51 height 15
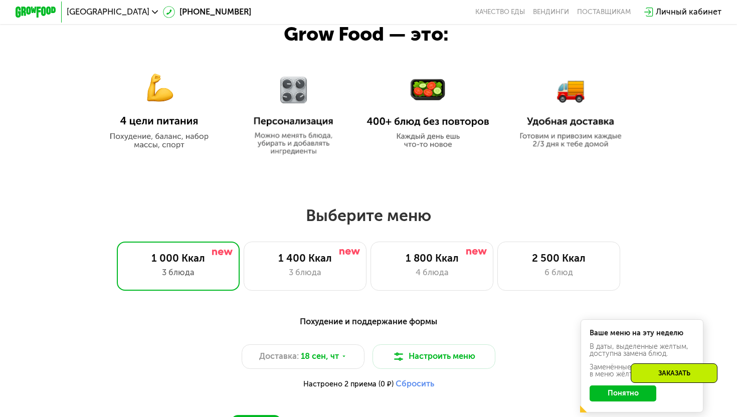
scroll to position [490, 0]
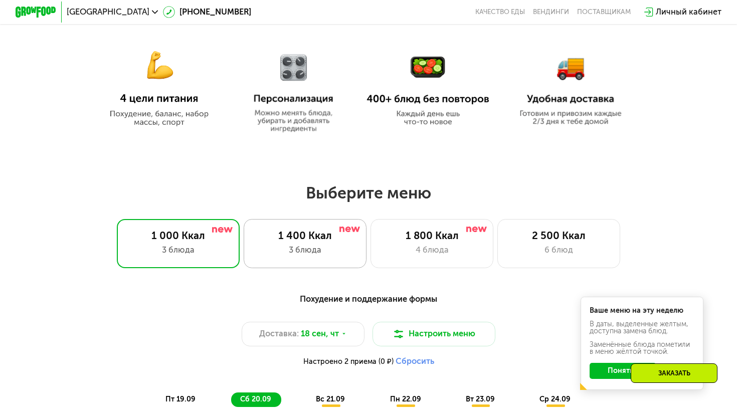
click at [300, 249] on div "3 блюда" at bounding box center [304, 250] width 101 height 13
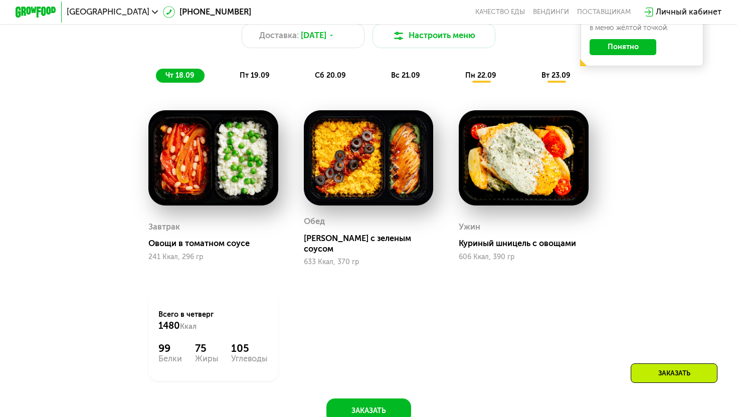
scroll to position [788, 0]
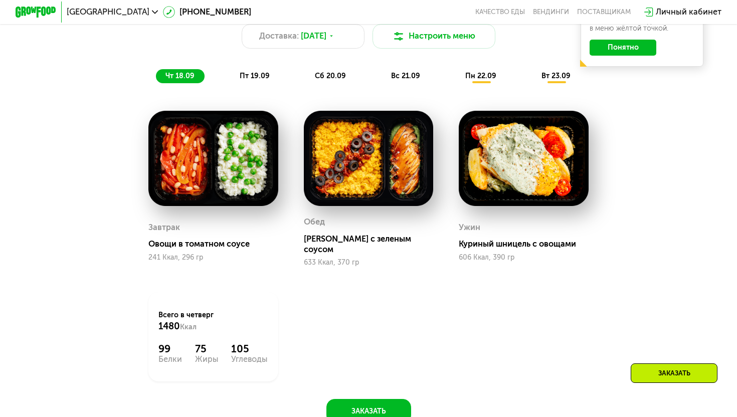
click at [485, 74] on span "пн 22.09" at bounding box center [480, 76] width 31 height 9
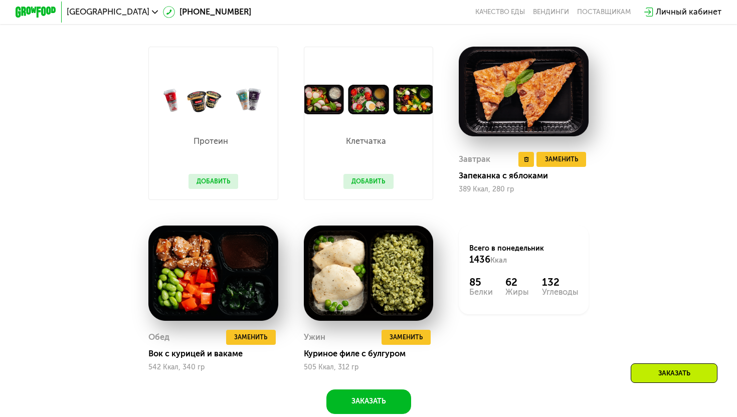
scroll to position [807, 0]
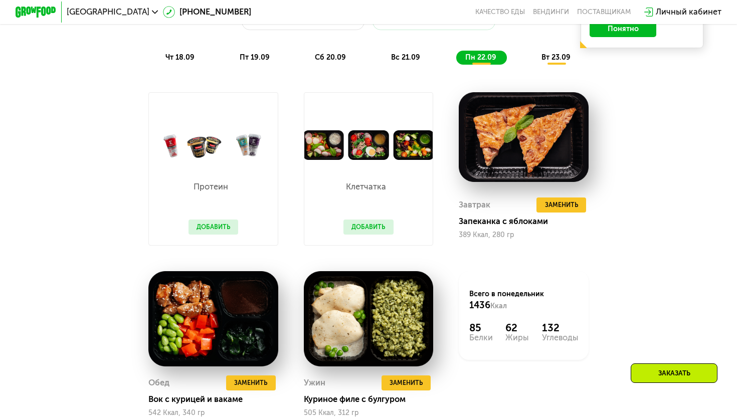
click at [545, 63] on div "вт 23.09" at bounding box center [557, 58] width 49 height 15
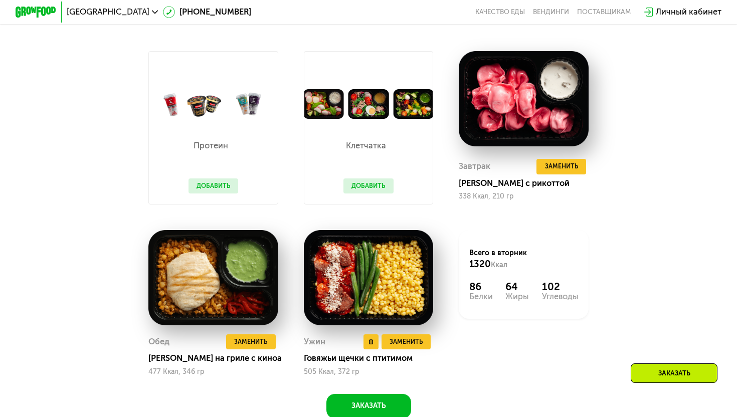
scroll to position [851, 0]
